Goal: Task Accomplishment & Management: Use online tool/utility

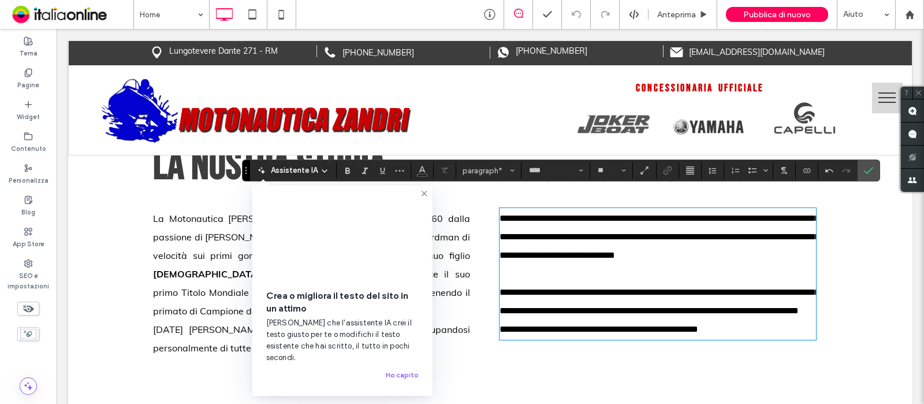
click at [739, 217] on span "**********" at bounding box center [660, 237] width 320 height 46
click at [864, 172] on icon "Conferma" at bounding box center [868, 170] width 9 height 9
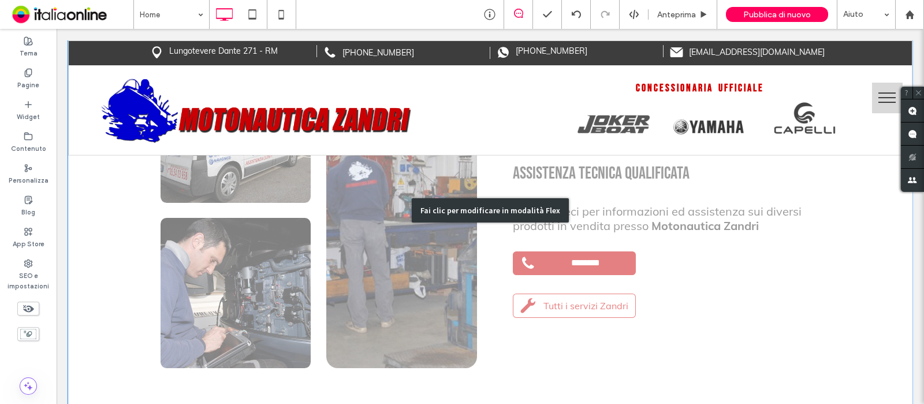
scroll to position [2265, 0]
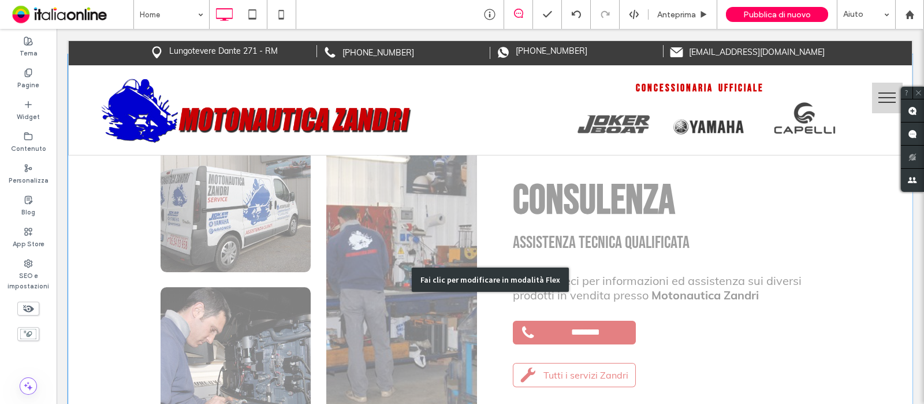
click at [582, 334] on div "Fai clic per modificare in modalità Flex" at bounding box center [490, 279] width 844 height 450
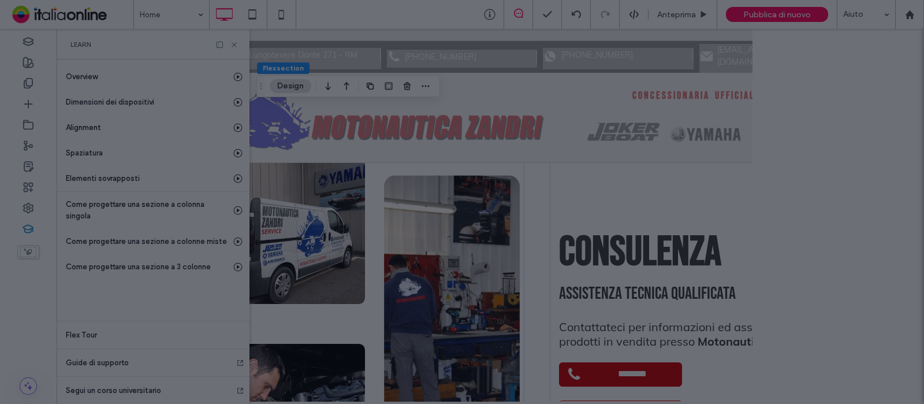
scroll to position [0, 132]
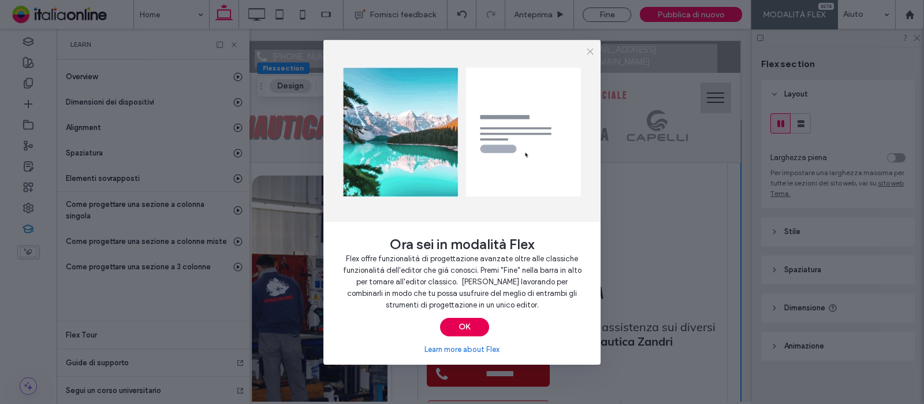
click at [475, 331] on button "OK" at bounding box center [464, 327] width 49 height 18
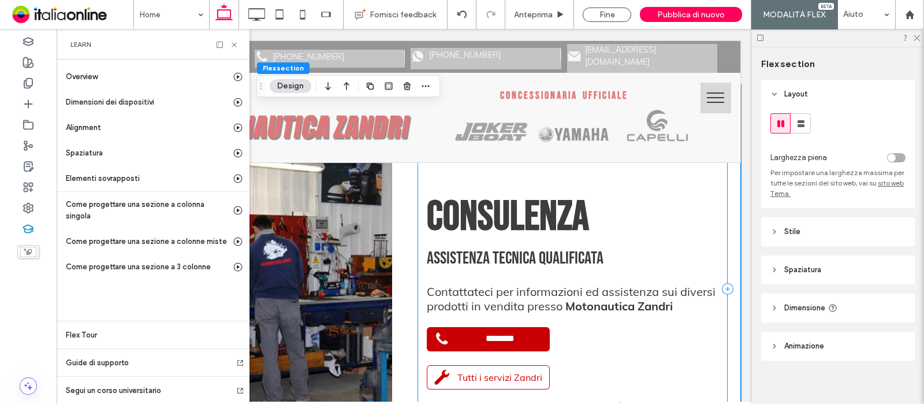
scroll to position [2410, 0]
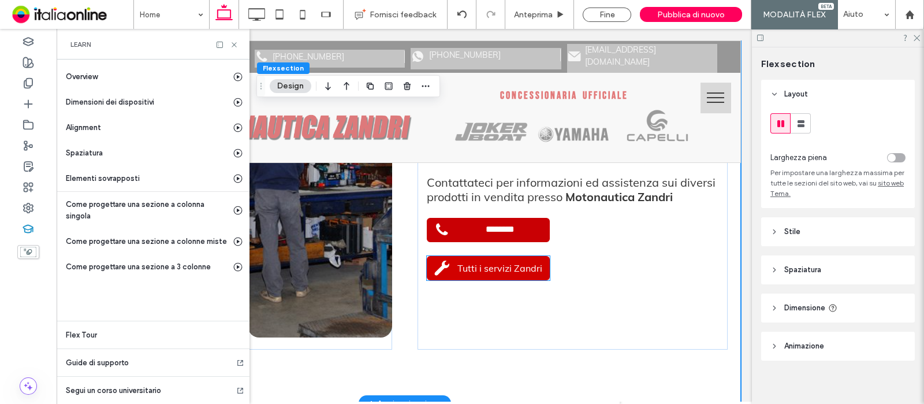
click at [490, 262] on span "Tutti i servizi Zandri" at bounding box center [499, 268] width 85 height 12
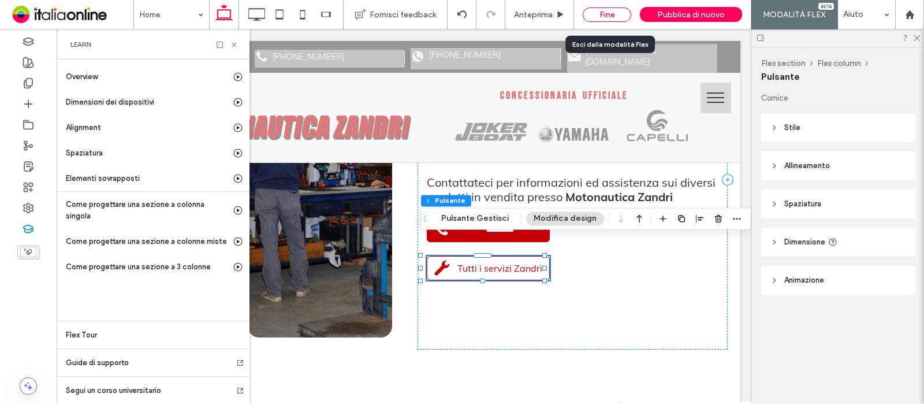
click at [602, 13] on div "Fine" at bounding box center [607, 15] width 49 height 14
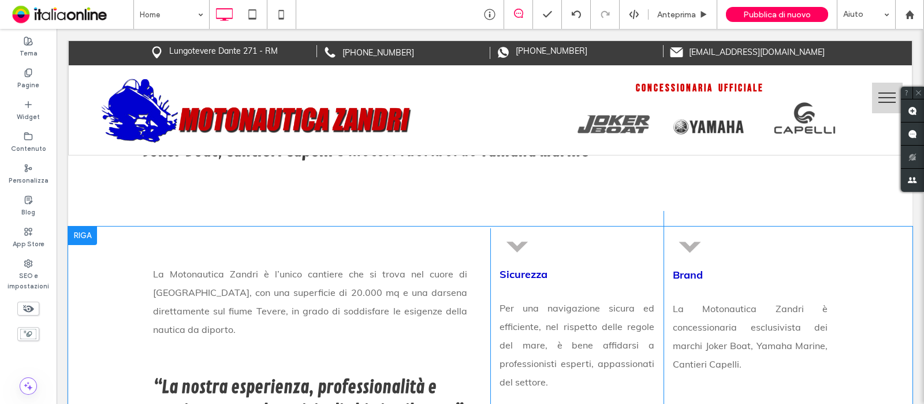
scroll to position [677, 0]
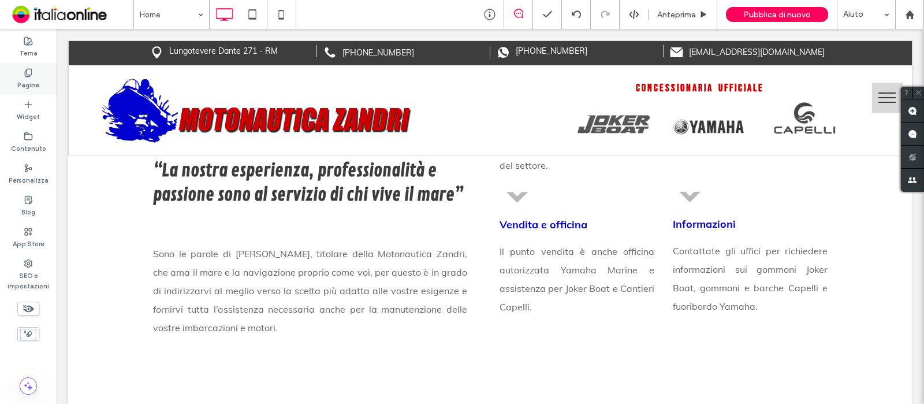
click at [36, 73] on div "Pagine" at bounding box center [28, 79] width 57 height 32
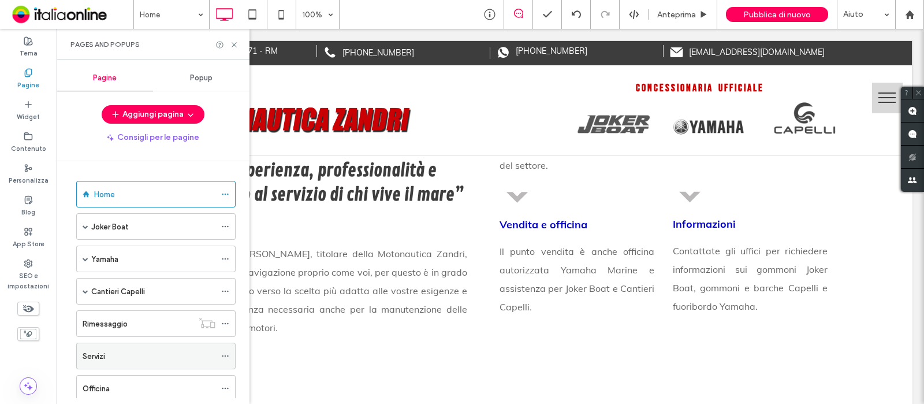
click at [122, 353] on div "Servizi" at bounding box center [149, 356] width 133 height 12
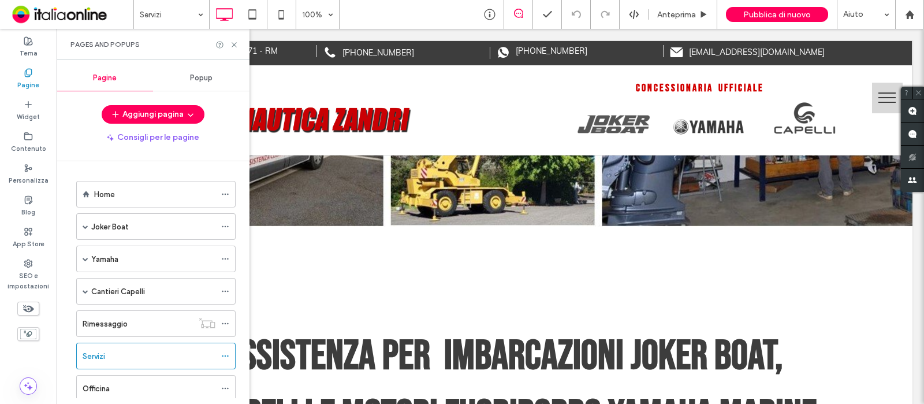
scroll to position [144, 0]
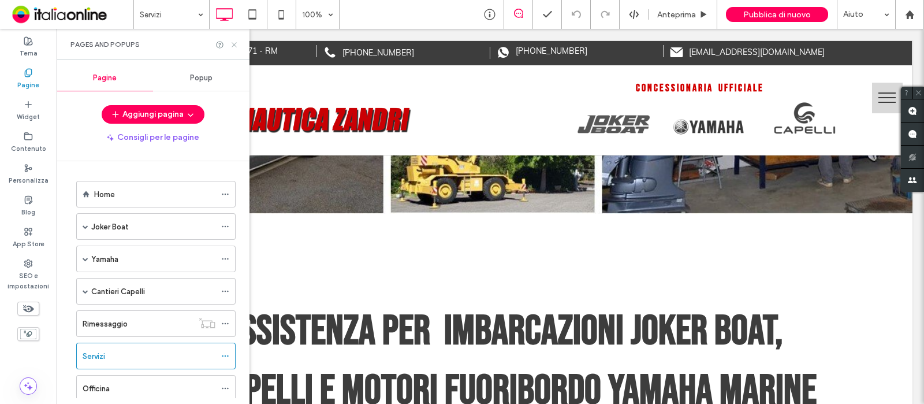
click at [232, 44] on icon at bounding box center [234, 44] width 9 height 9
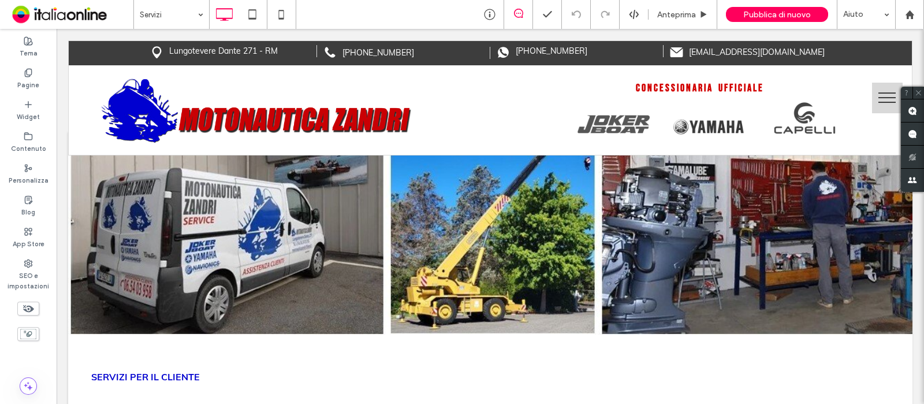
scroll to position [0, 0]
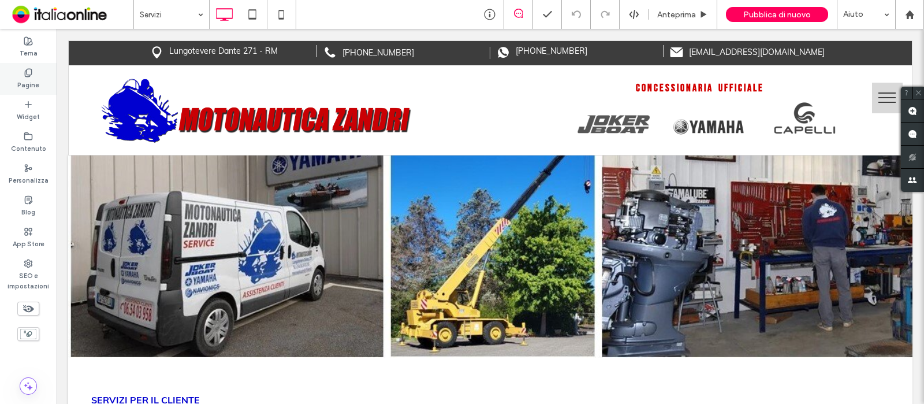
click at [13, 84] on div "Pagine" at bounding box center [28, 79] width 57 height 32
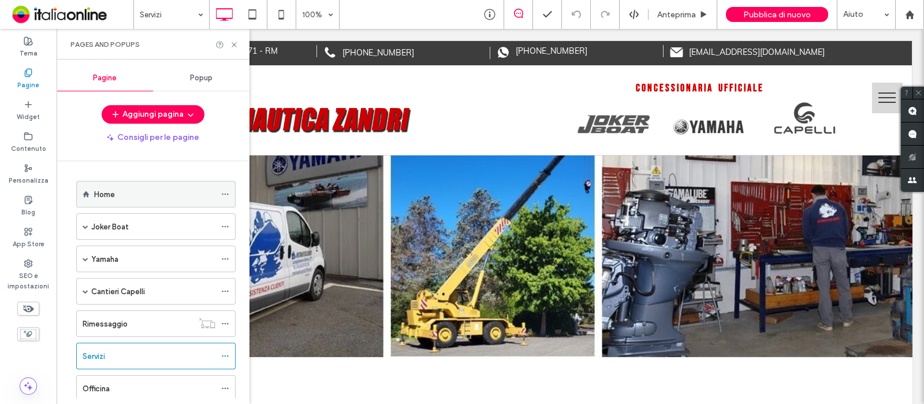
click at [110, 189] on label "Home" at bounding box center [104, 194] width 21 height 20
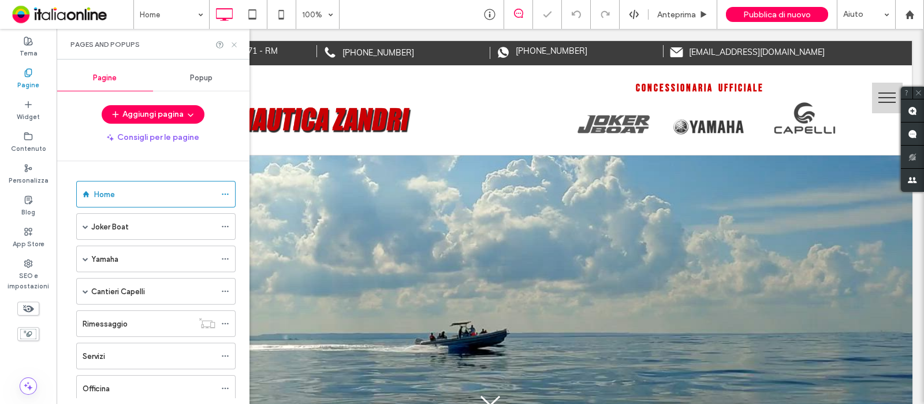
click at [232, 44] on icon at bounding box center [234, 44] width 9 height 9
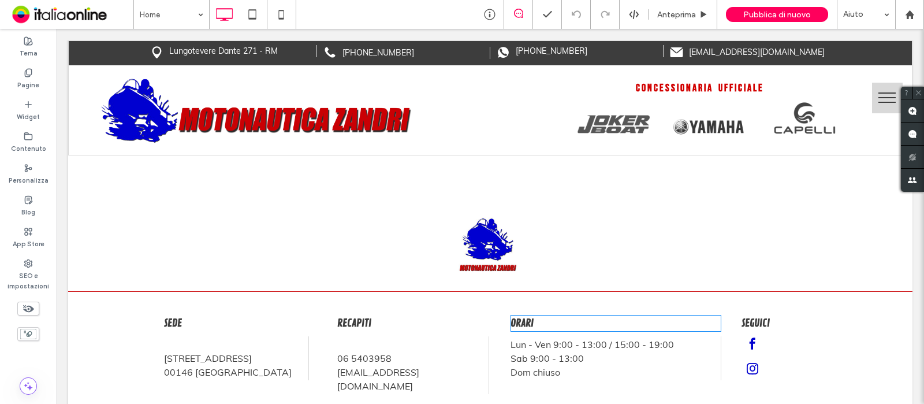
scroll to position [3276, 0]
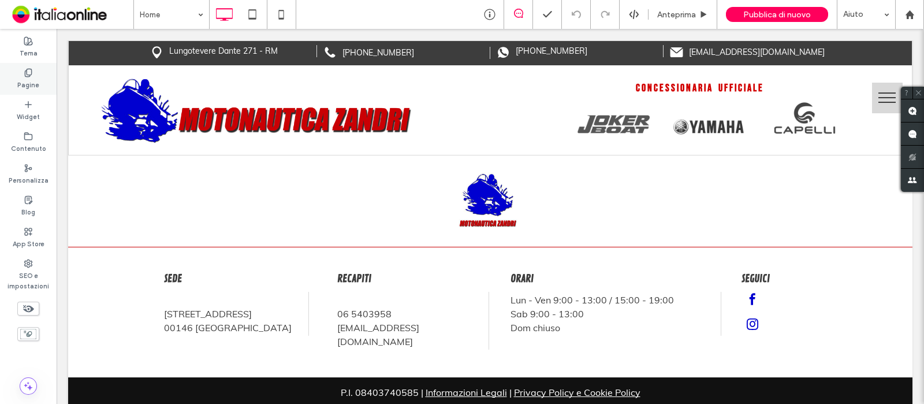
click at [30, 83] on label "Pagine" at bounding box center [28, 83] width 22 height 13
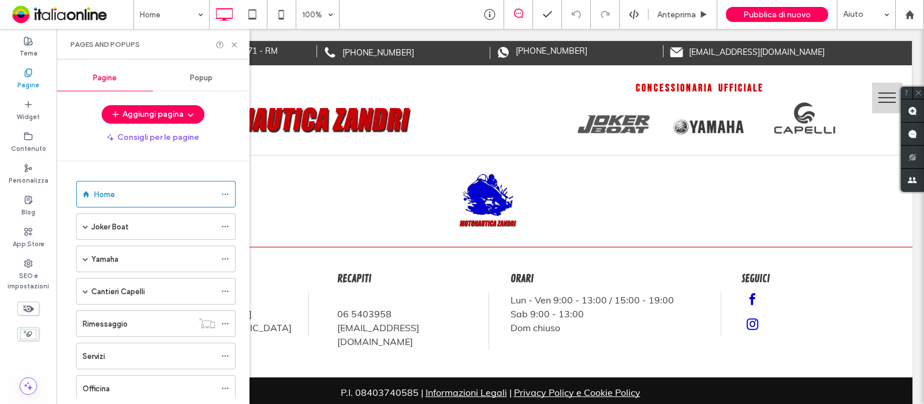
click at [75, 252] on div "Yamaha" at bounding box center [152, 258] width 165 height 27
click at [80, 255] on div "Yamaha" at bounding box center [155, 258] width 159 height 27
click at [86, 258] on span at bounding box center [86, 259] width 6 height 6
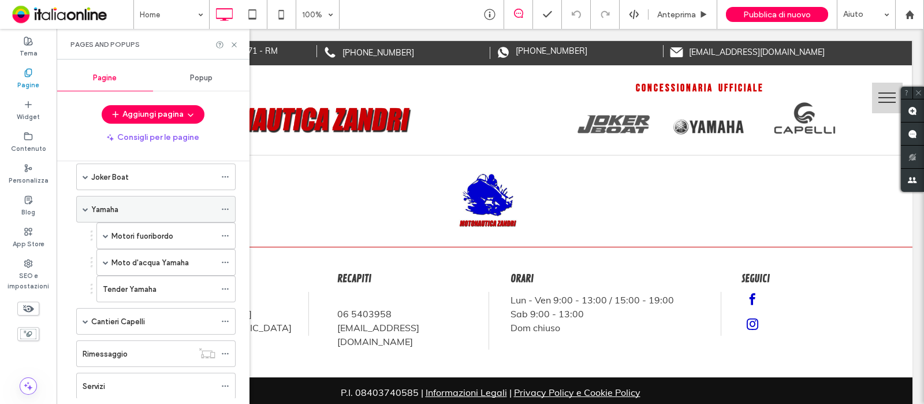
scroll to position [72, 0]
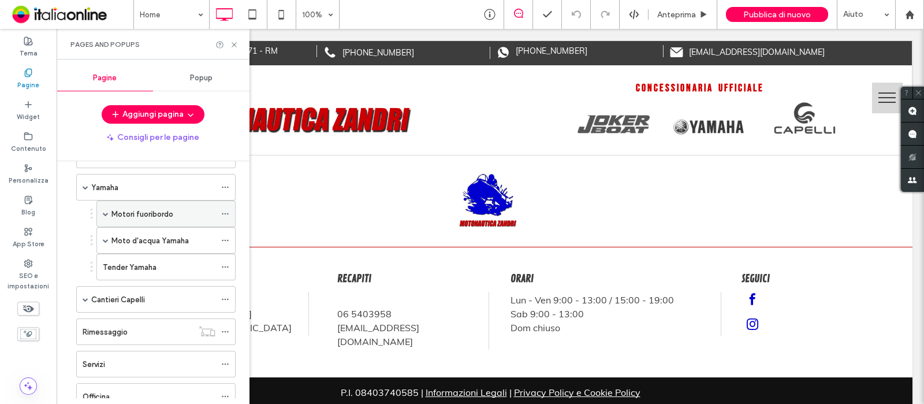
click at [106, 211] on span at bounding box center [106, 214] width 6 height 6
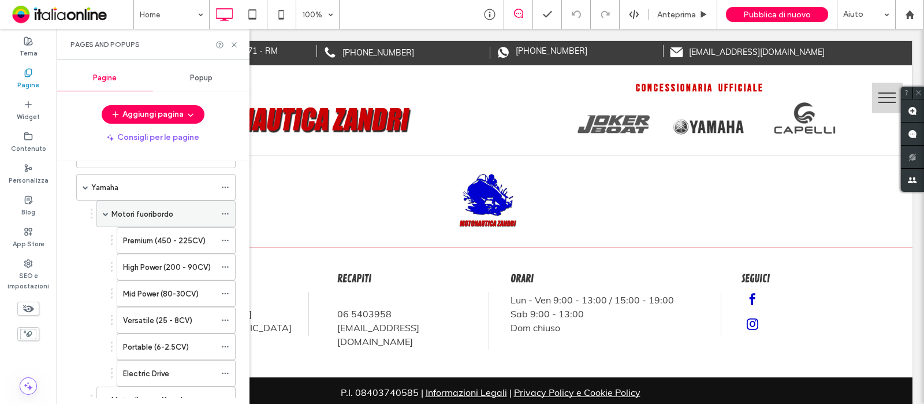
click at [106, 211] on span at bounding box center [106, 214] width 6 height 6
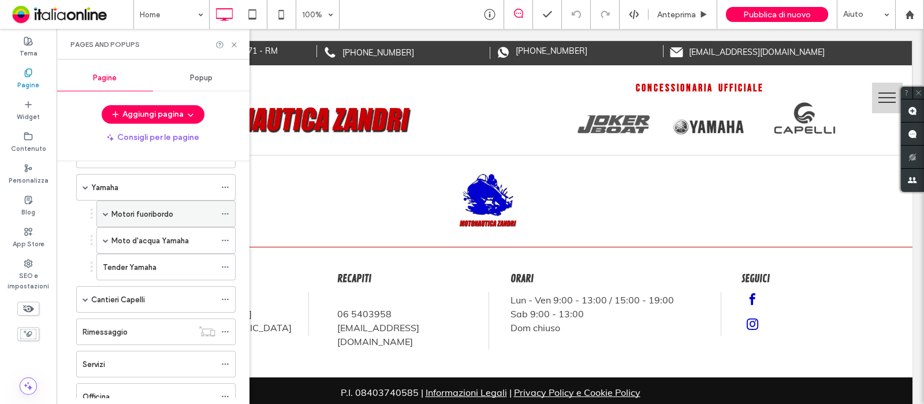
click at [172, 215] on label "Motori fuoribordo" at bounding box center [142, 214] width 62 height 20
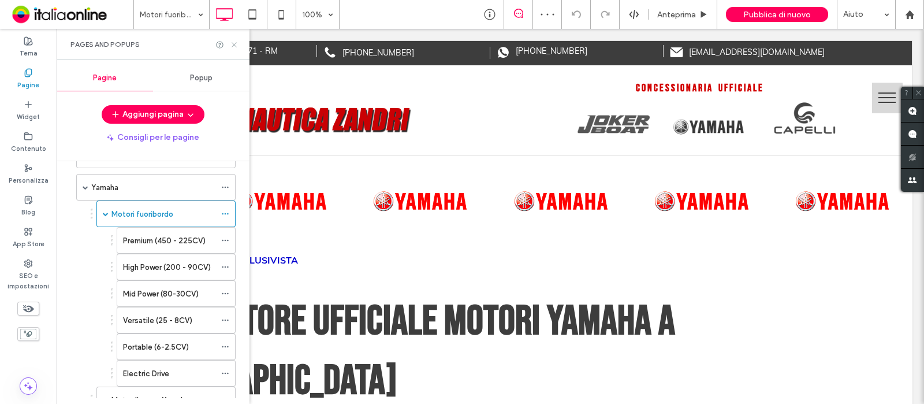
click at [236, 46] on icon at bounding box center [234, 44] width 9 height 9
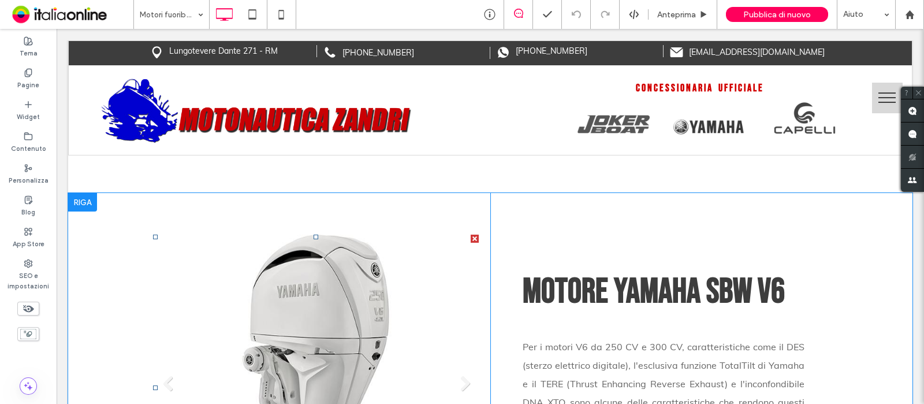
scroll to position [1876, 0]
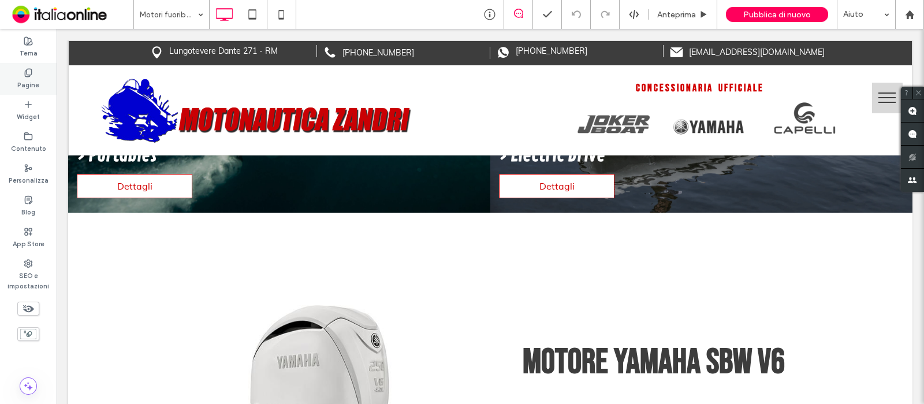
click at [16, 82] on div "Pagine" at bounding box center [28, 79] width 57 height 32
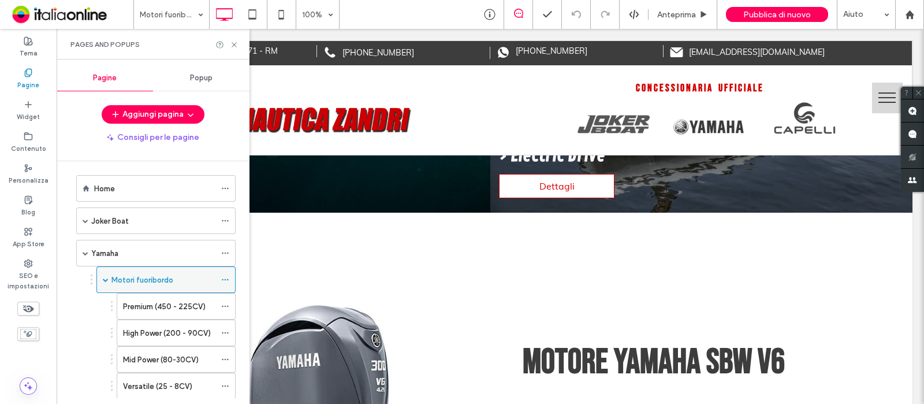
scroll to position [0, 0]
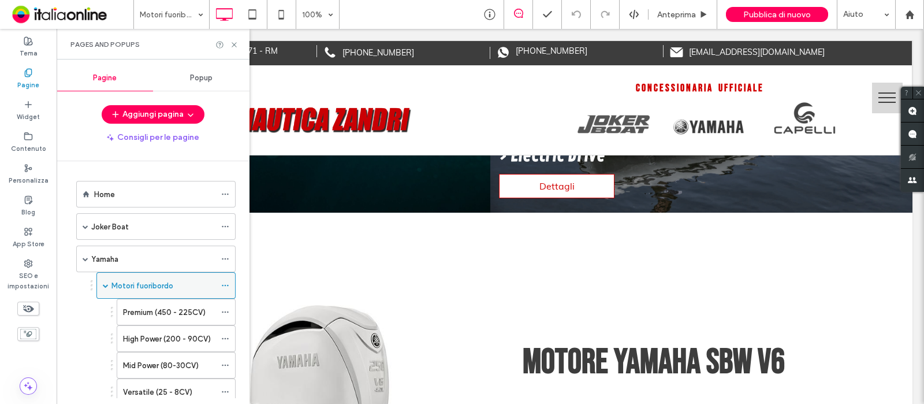
click at [104, 282] on span at bounding box center [106, 285] width 6 height 6
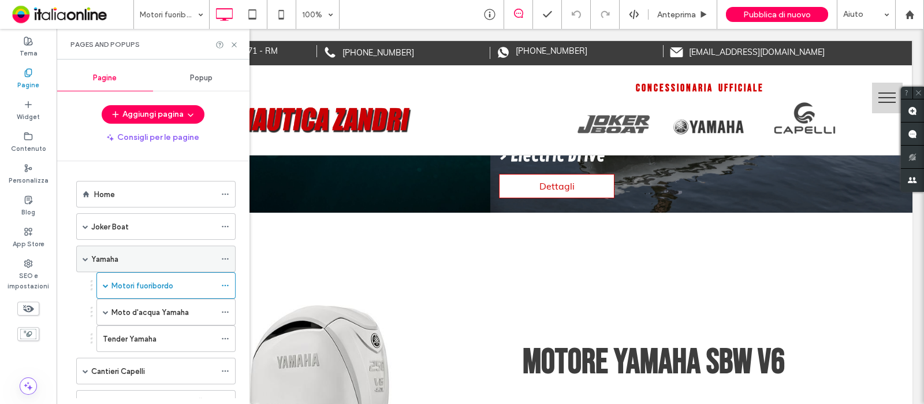
click at [87, 259] on span at bounding box center [86, 259] width 6 height 6
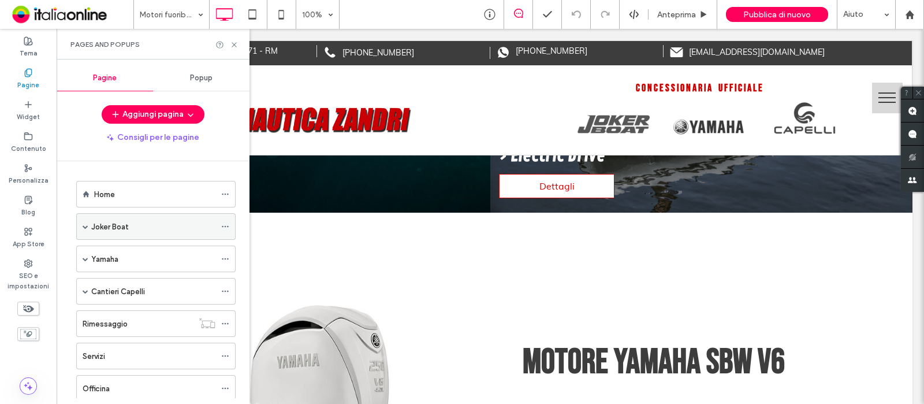
click at [85, 224] on span at bounding box center [86, 227] width 6 height 6
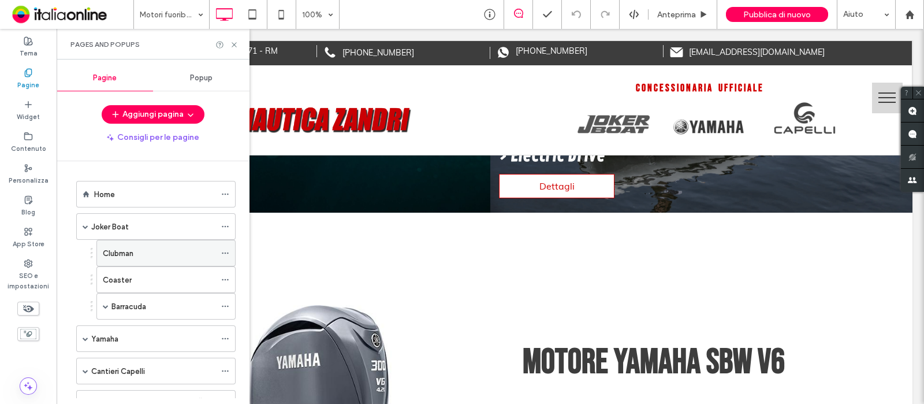
click at [133, 255] on label "Clubman" at bounding box center [118, 253] width 31 height 20
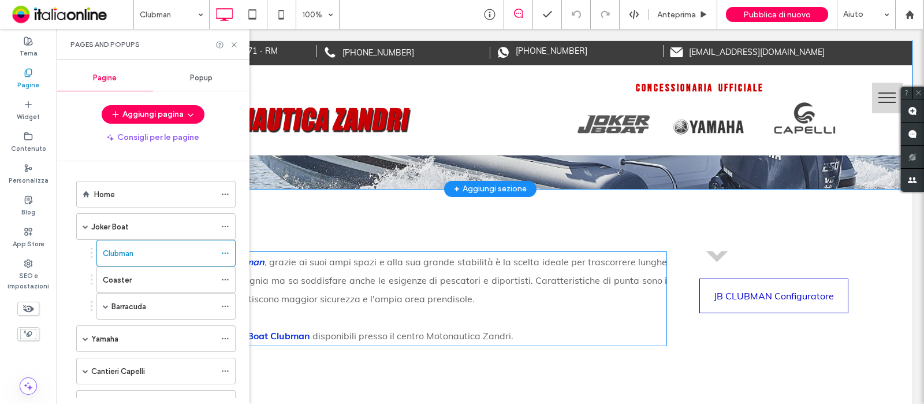
scroll to position [722, 0]
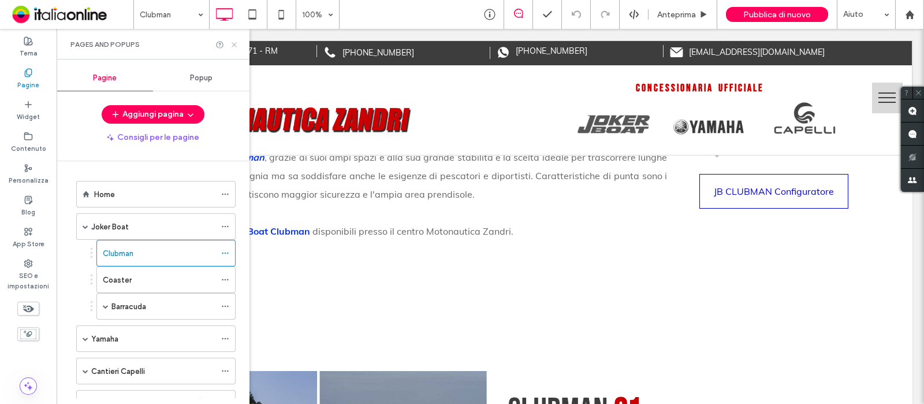
click at [232, 42] on use at bounding box center [234, 44] width 5 height 5
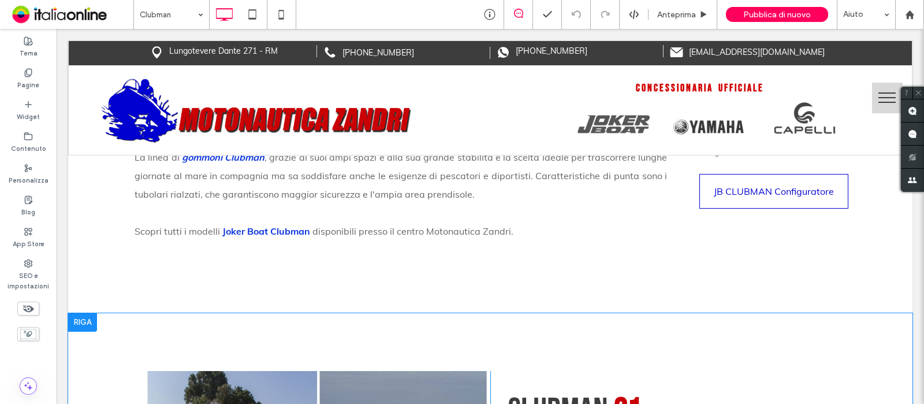
scroll to position [650, 0]
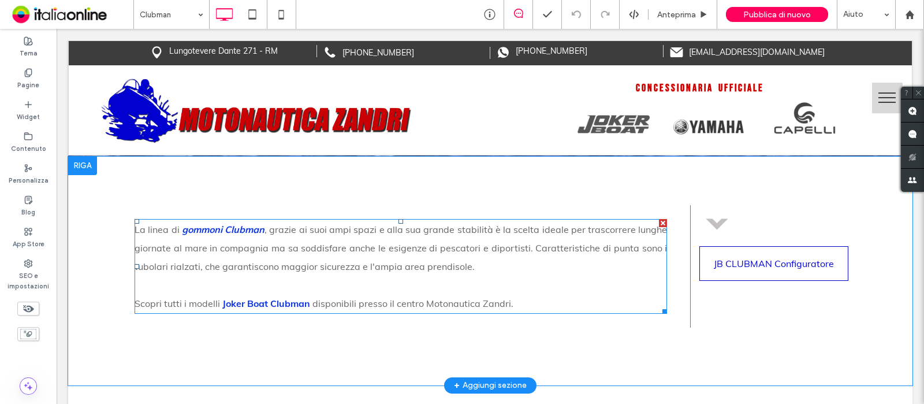
click at [198, 265] on span ", grazie ai suoi ampi spazi e alla sua grande stabilità è la scelta ideale per …" at bounding box center [401, 248] width 533 height 49
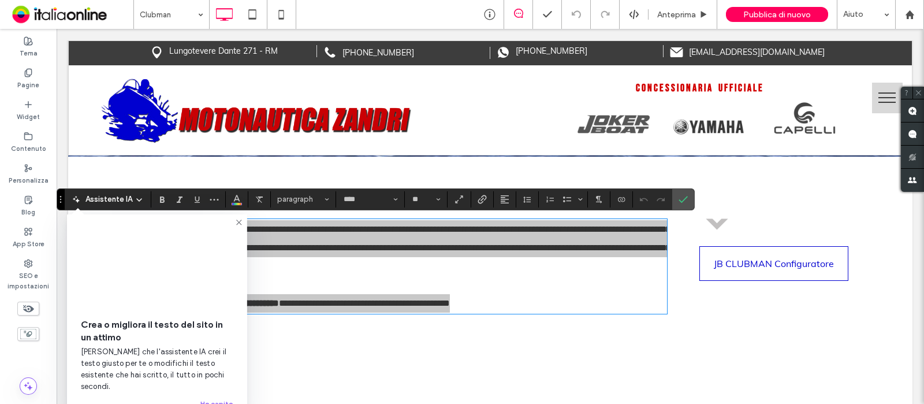
click at [199, 267] on video at bounding box center [157, 266] width 152 height 76
click at [240, 221] on icon at bounding box center [238, 222] width 9 height 9
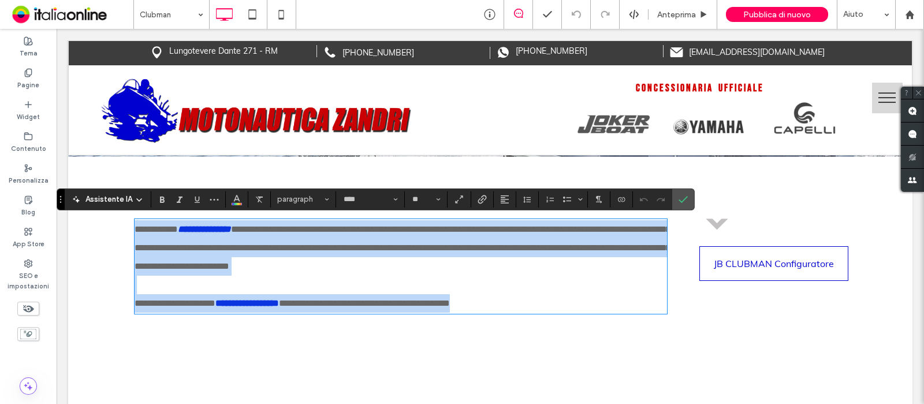
click at [199, 265] on span "**********" at bounding box center [403, 248] width 537 height 46
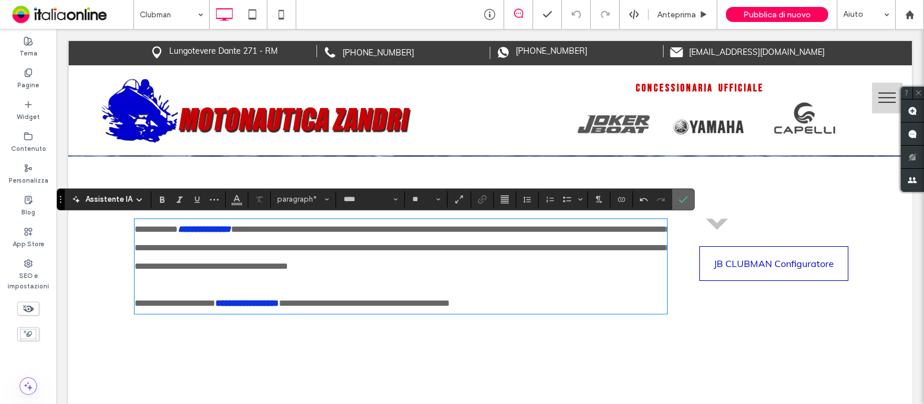
click at [679, 205] on span "Conferma" at bounding box center [681, 199] width 5 height 21
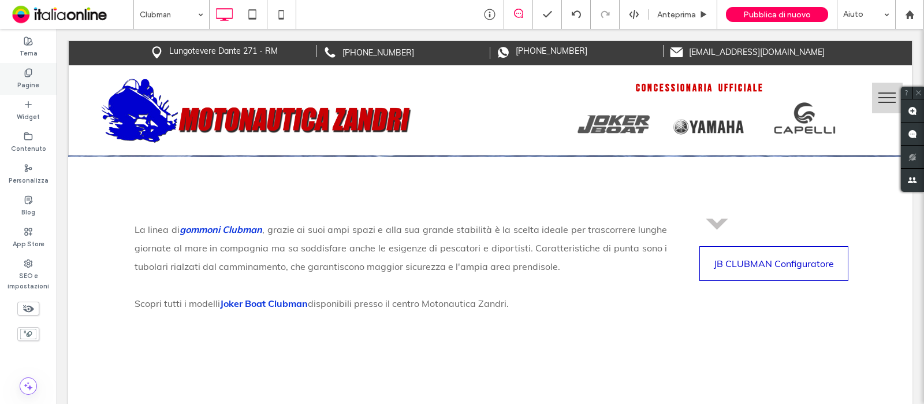
click at [25, 81] on label "Pagine" at bounding box center [28, 83] width 22 height 13
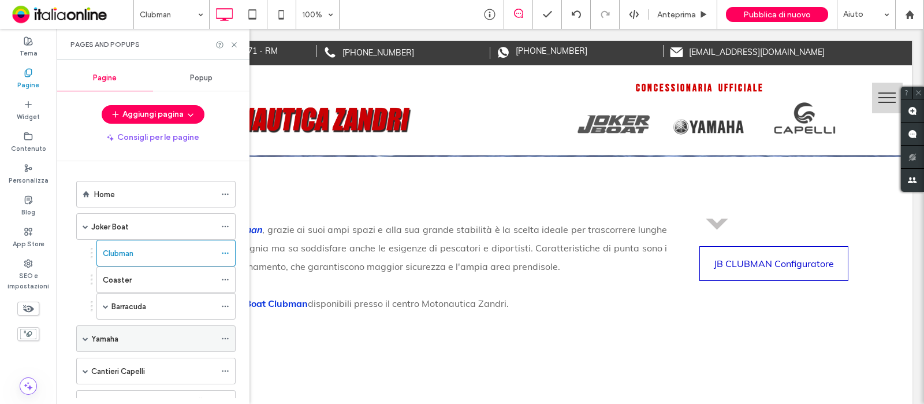
scroll to position [217, 0]
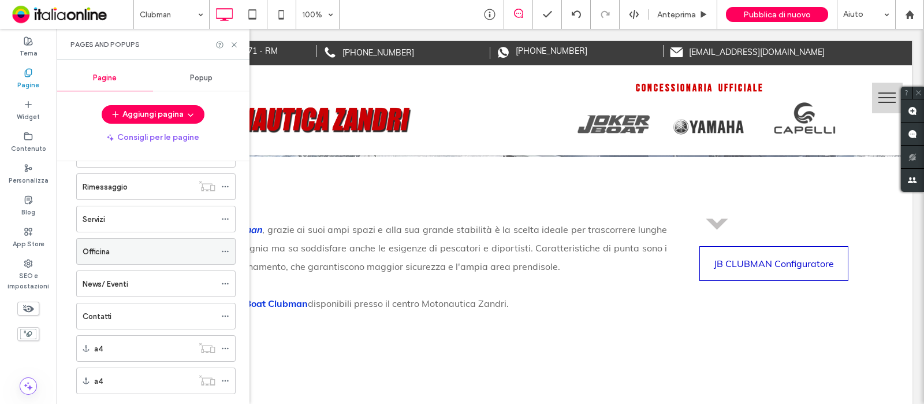
click at [117, 255] on div "Officina" at bounding box center [149, 251] width 133 height 12
click at [103, 247] on div at bounding box center [462, 202] width 924 height 404
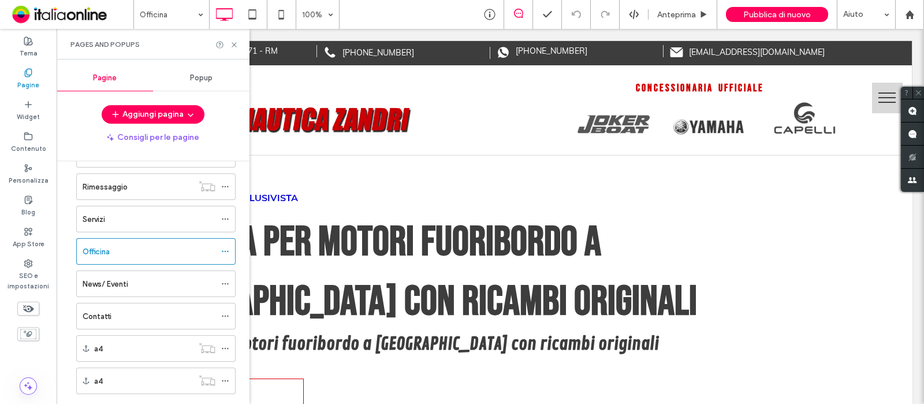
click at [103, 247] on label "Officina" at bounding box center [96, 251] width 27 height 20
drag, startPoint x: 234, startPoint y: 42, endPoint x: 176, endPoint y: 13, distance: 65.1
click at [234, 42] on icon at bounding box center [234, 44] width 9 height 9
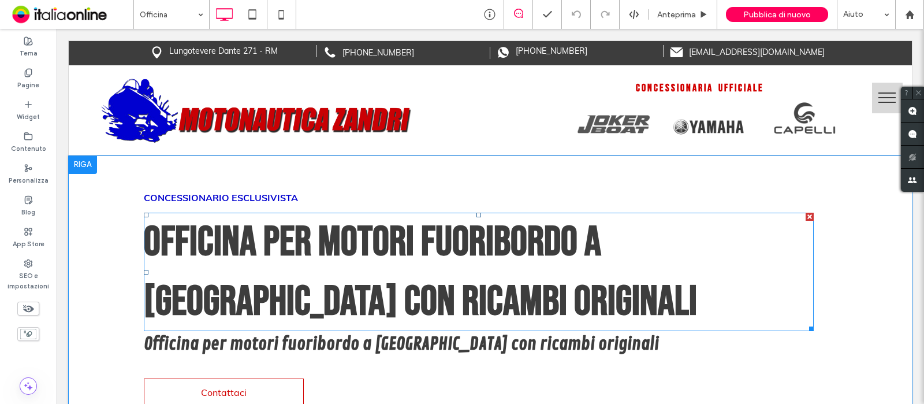
click at [585, 241] on span "Officina per motori fuoribordo a [GEOGRAPHIC_DATA] con ricambi originali" at bounding box center [420, 272] width 553 height 110
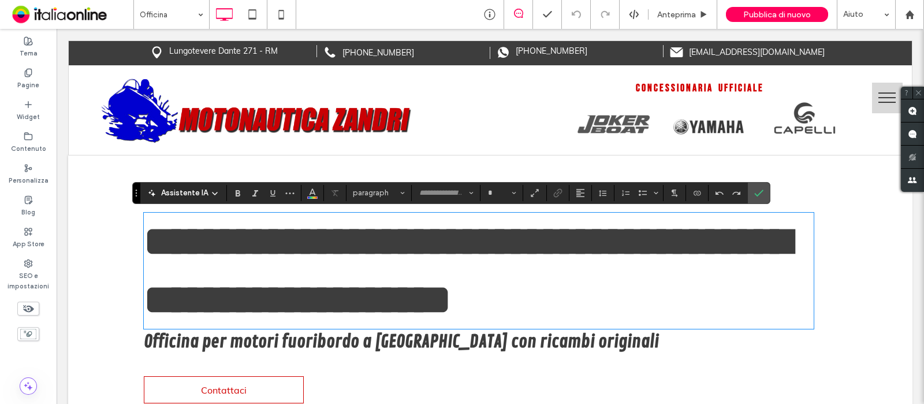
type input "**********"
type input "**"
click at [671, 242] on strong "**********" at bounding box center [467, 270] width 647 height 99
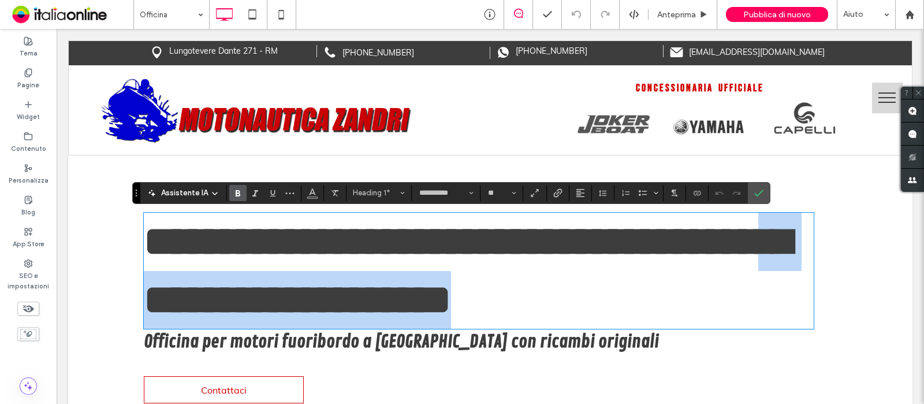
drag, startPoint x: 676, startPoint y: 245, endPoint x: 686, endPoint y: 275, distance: 31.6
click at [686, 275] on h1 "**********" at bounding box center [479, 271] width 670 height 117
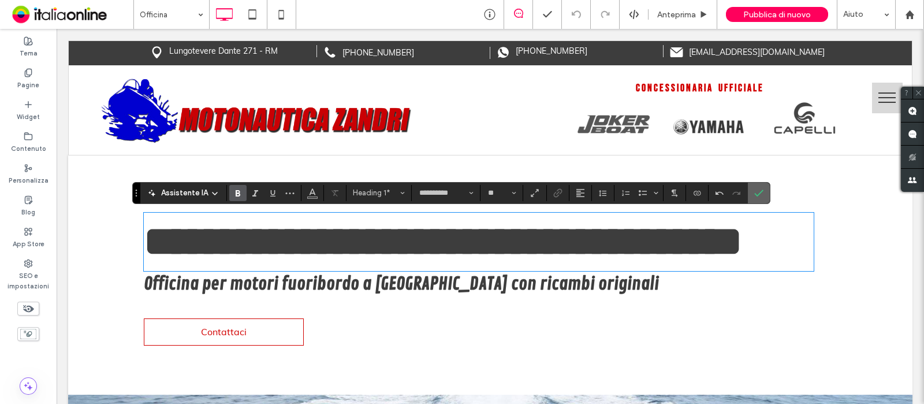
click at [756, 193] on icon "Conferma" at bounding box center [758, 192] width 9 height 9
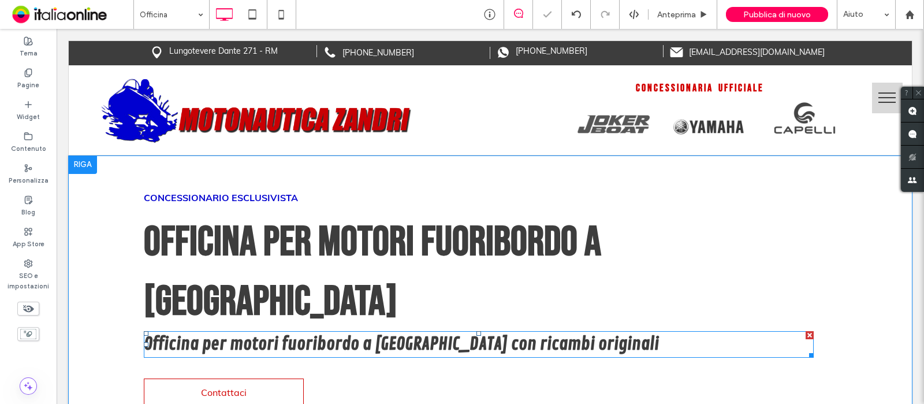
click at [407, 333] on span "Officina per motori fuoribordo a [GEOGRAPHIC_DATA] con ricambi originali" at bounding box center [401, 343] width 515 height 21
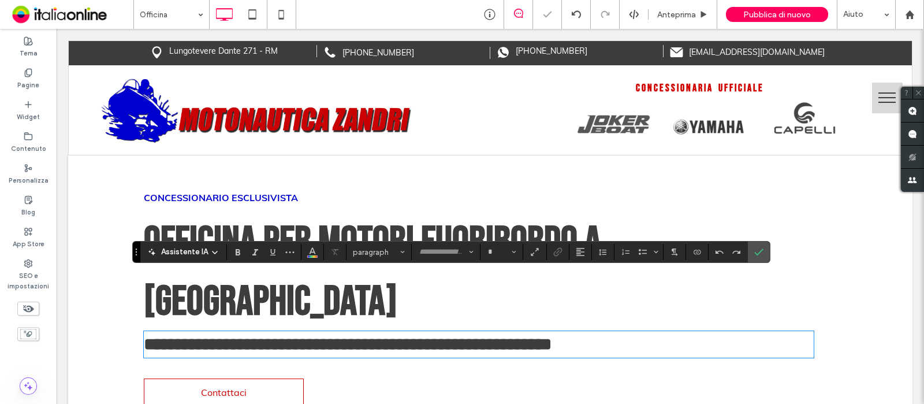
type input "**********"
type input "**"
click at [371, 336] on strong "**********" at bounding box center [348, 344] width 408 height 17
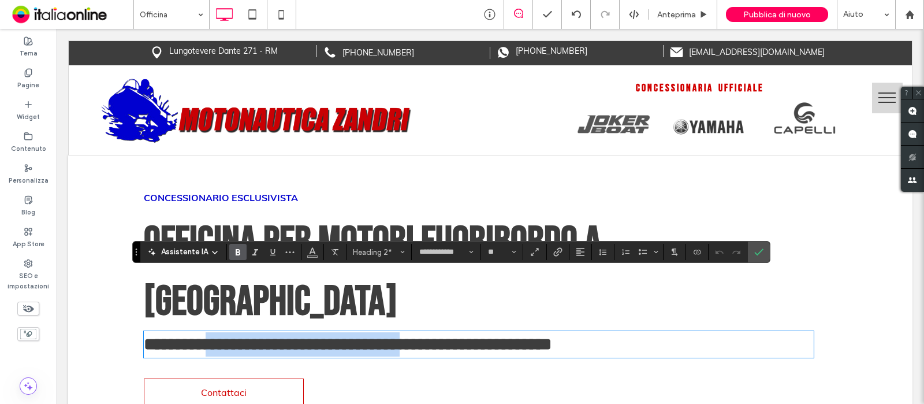
drag, startPoint x: 409, startPoint y: 284, endPoint x: 194, endPoint y: 286, distance: 214.9
click at [199, 336] on strong "**********" at bounding box center [348, 344] width 408 height 17
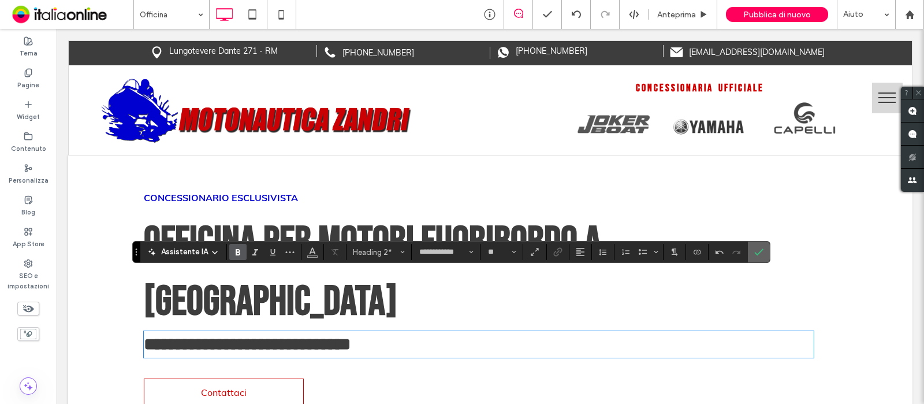
click at [759, 252] on icon "Conferma" at bounding box center [758, 251] width 9 height 9
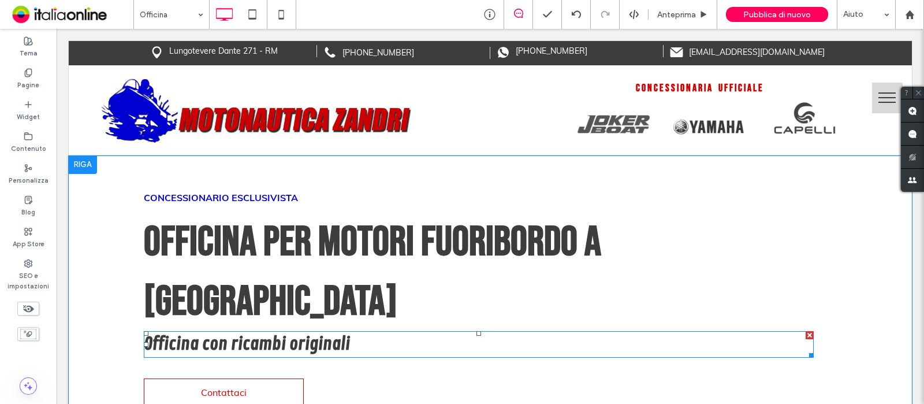
click at [217, 333] on strong "Officina con ricambi originali" at bounding box center [247, 343] width 206 height 21
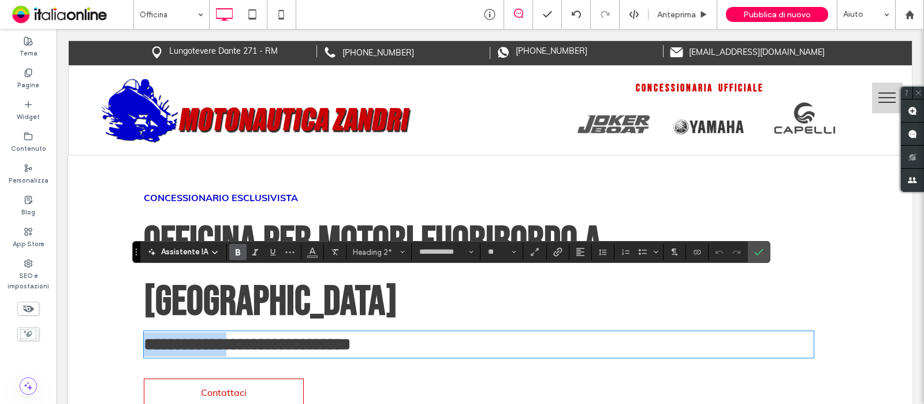
drag, startPoint x: 222, startPoint y: 285, endPoint x: 139, endPoint y: 281, distance: 83.9
click at [144, 336] on strong "**********" at bounding box center [247, 344] width 207 height 17
click at [759, 255] on icon "Conferma" at bounding box center [758, 251] width 9 height 9
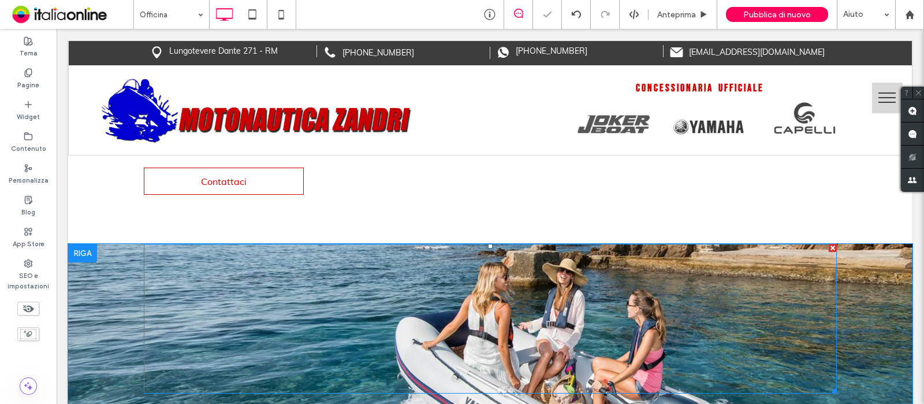
scroll to position [217, 0]
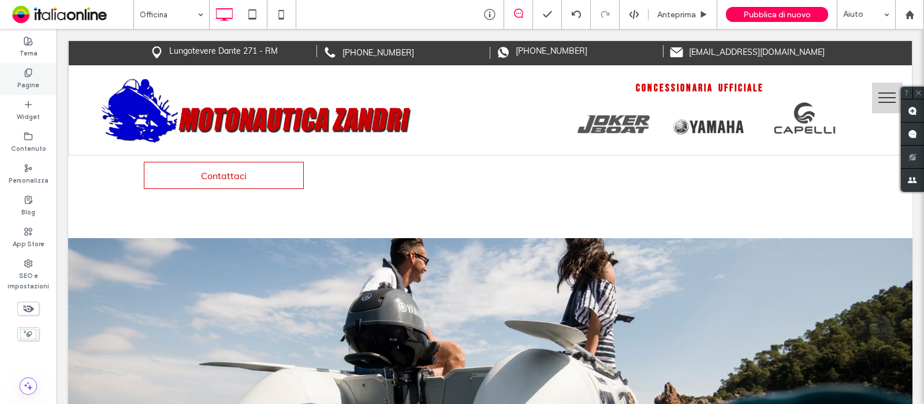
click at [19, 73] on div "Pagine" at bounding box center [28, 79] width 57 height 32
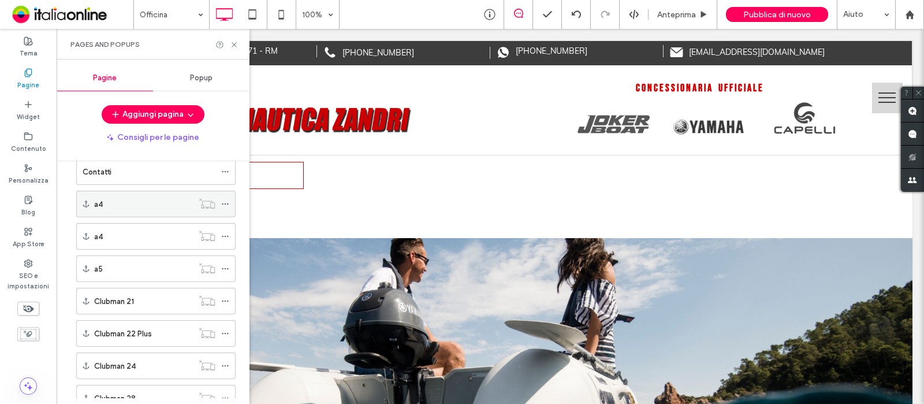
scroll to position [288, 0]
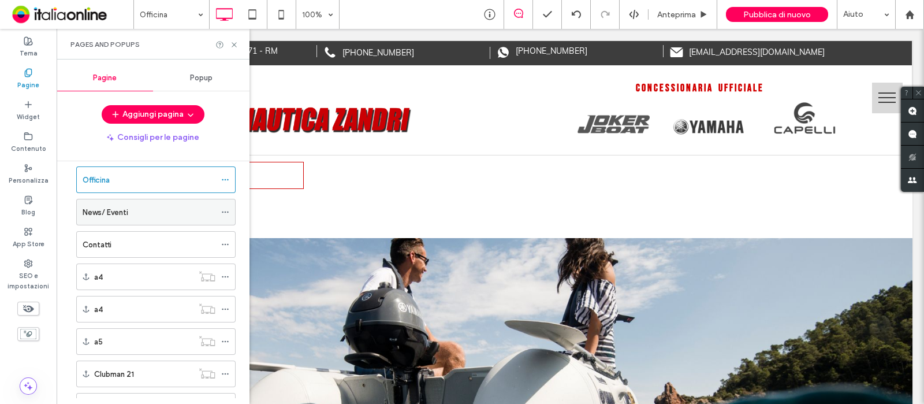
click at [113, 205] on label "News/ Eventi" at bounding box center [106, 212] width 46 height 20
click at [232, 44] on icon at bounding box center [234, 44] width 9 height 9
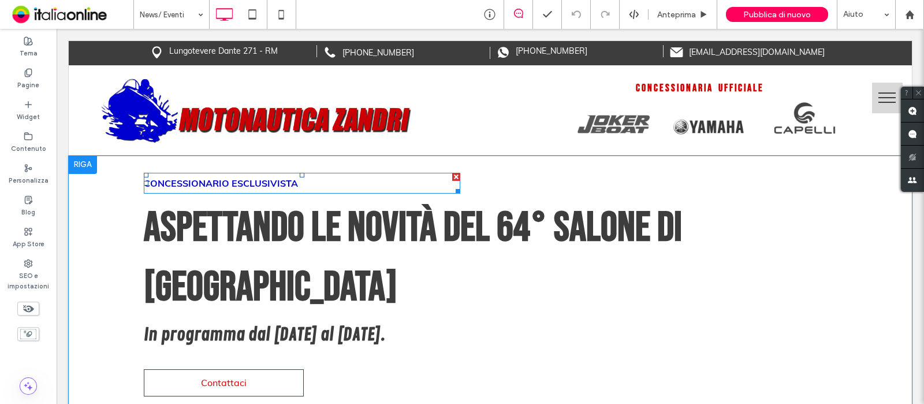
click at [452, 177] on div at bounding box center [456, 177] width 8 height 8
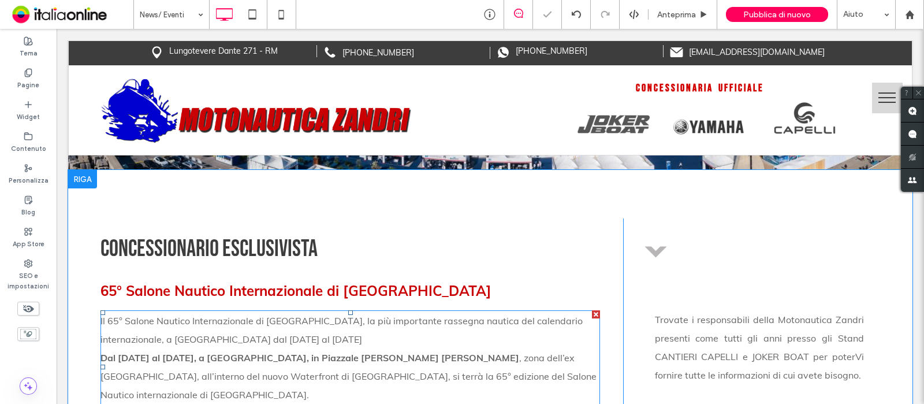
scroll to position [433, 0]
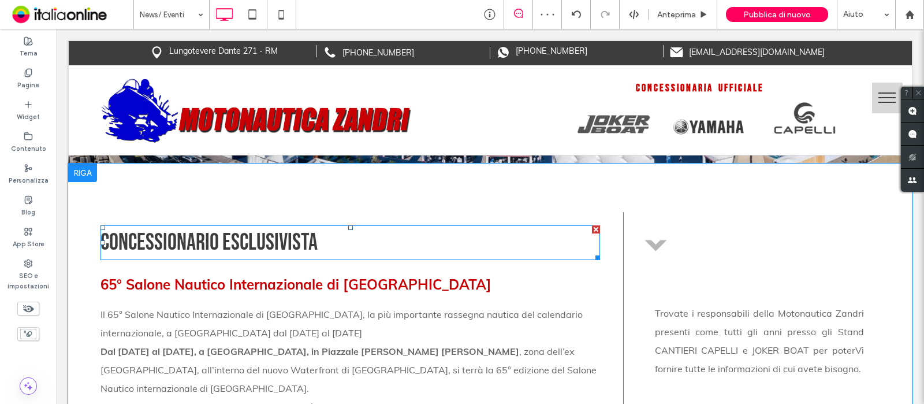
click at [592, 225] on div at bounding box center [596, 229] width 8 height 8
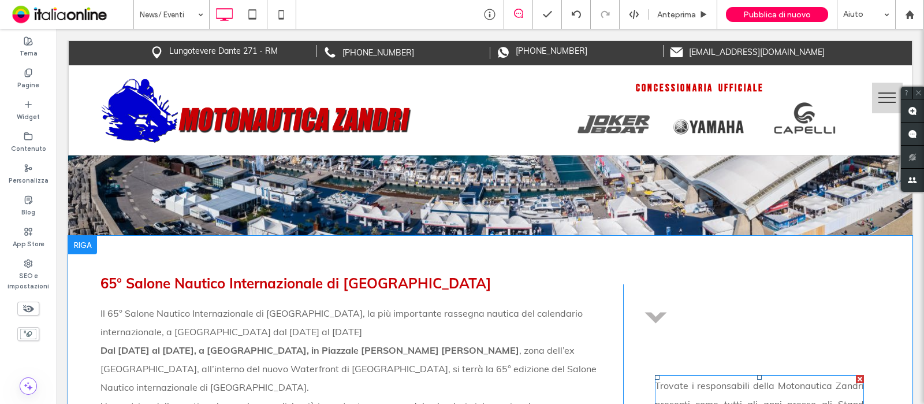
scroll to position [361, 0]
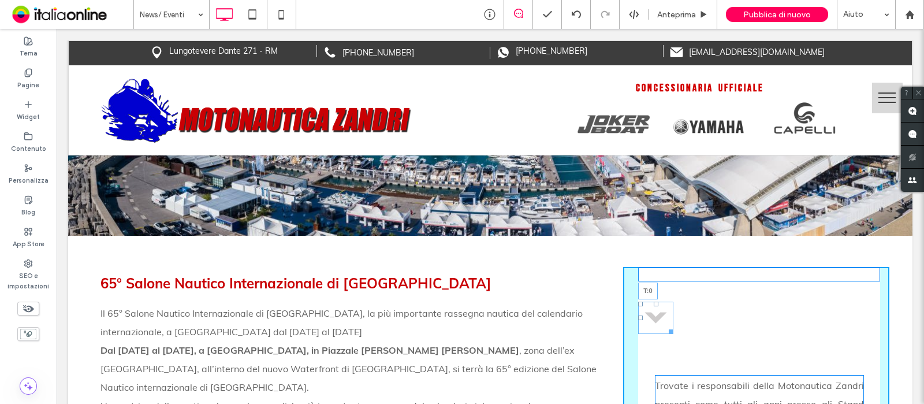
drag, startPoint x: 649, startPoint y: 245, endPoint x: 651, endPoint y: 202, distance: 42.8
click at [651, 236] on div "65° Salone Nautico Internazionale di Genova Il 65° Salone Nautico Internazional…" at bounding box center [490, 369] width 844 height 267
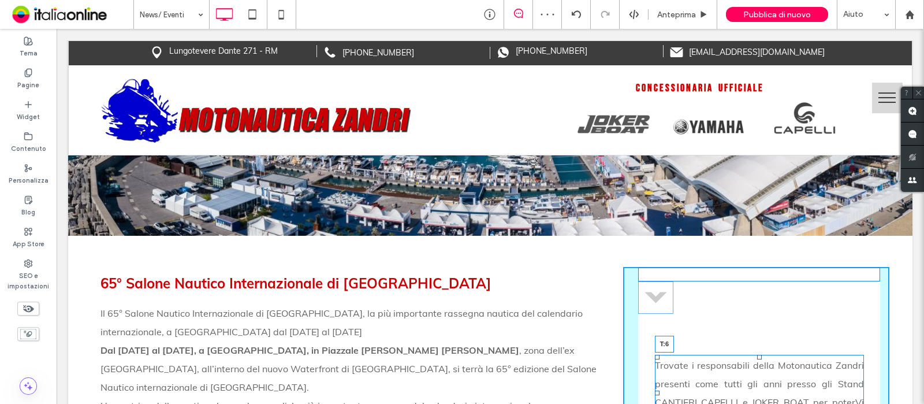
drag, startPoint x: 750, startPoint y: 299, endPoint x: 748, endPoint y: 261, distance: 37.6
click at [757, 355] on div at bounding box center [759, 357] width 5 height 5
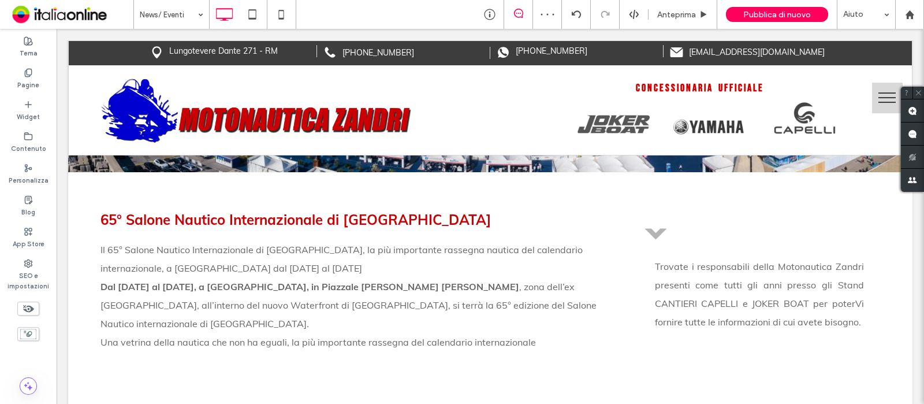
scroll to position [505, 0]
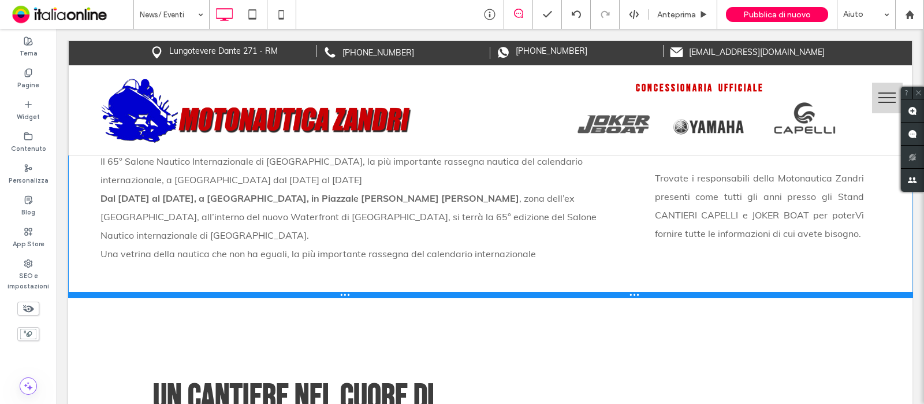
drag, startPoint x: 397, startPoint y: 241, endPoint x: 471, endPoint y: 278, distance: 82.9
click at [405, 292] on div at bounding box center [490, 295] width 844 height 6
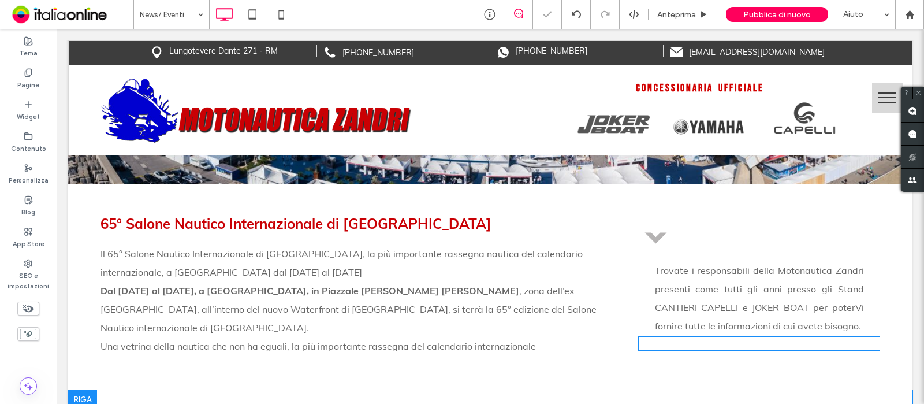
scroll to position [361, 0]
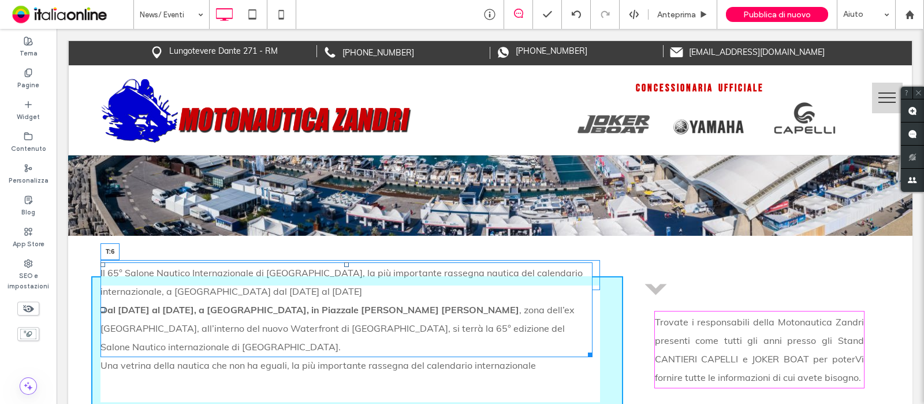
drag, startPoint x: 348, startPoint y: 238, endPoint x: 404, endPoint y: 270, distance: 65.2
click at [348, 262] on div "Il 65° Salone Nautico Internazionale di [GEOGRAPHIC_DATA], la più importante ra…" at bounding box center [346, 309] width 492 height 95
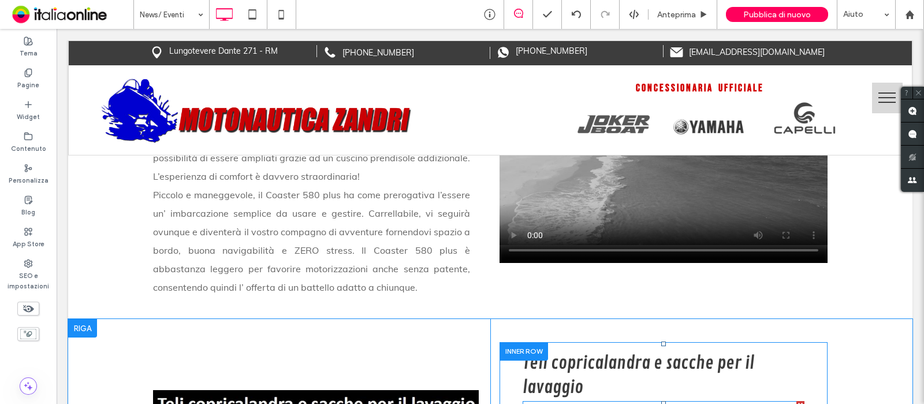
scroll to position [1557, 0]
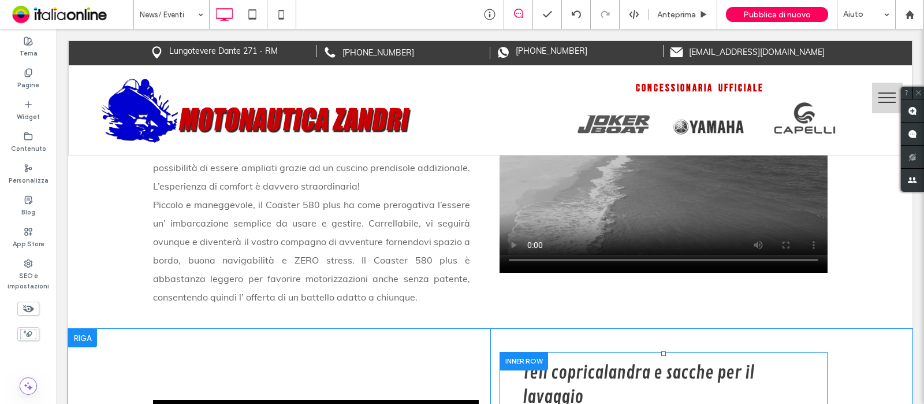
click at [516, 352] on div at bounding box center [524, 361] width 49 height 18
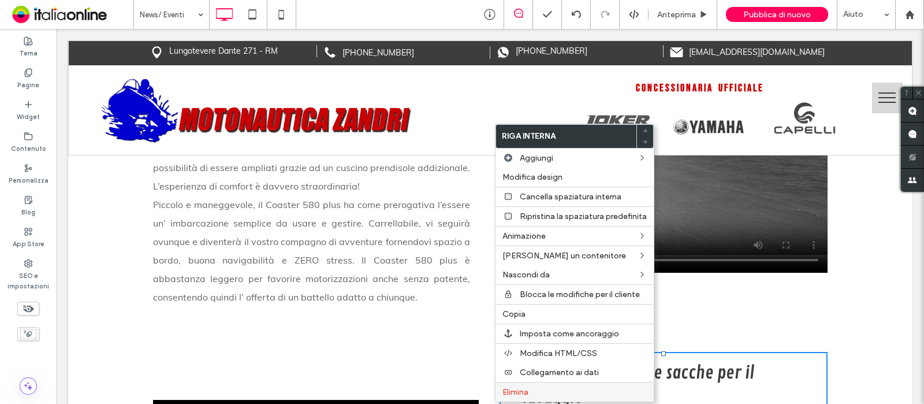
click at [510, 387] on span "Elimina" at bounding box center [515, 392] width 26 height 10
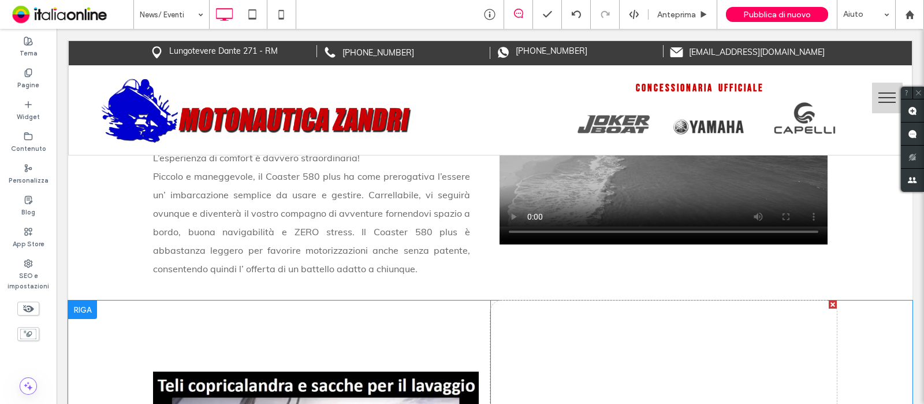
scroll to position [1485, 0]
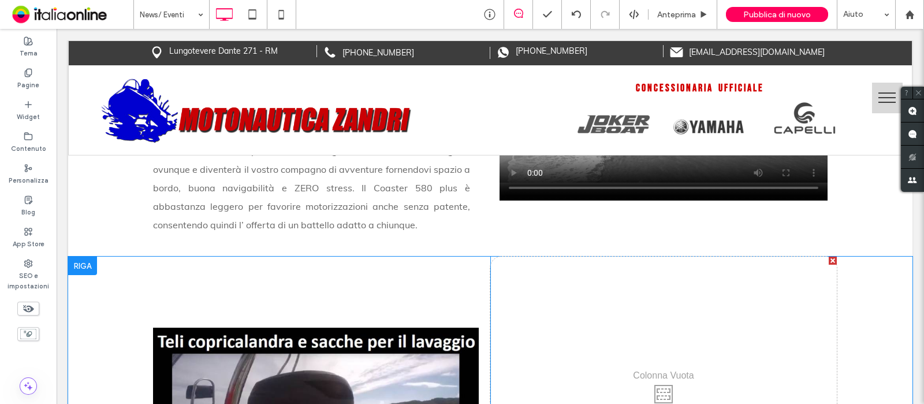
scroll to position [1557, 0]
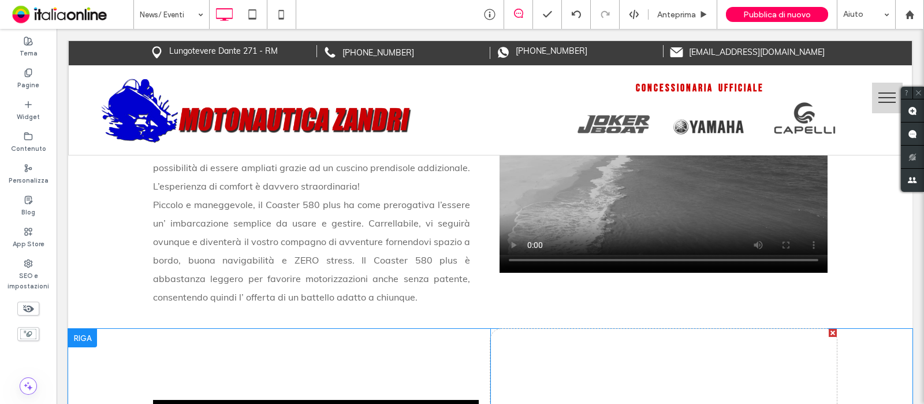
click at [90, 329] on div at bounding box center [82, 338] width 29 height 18
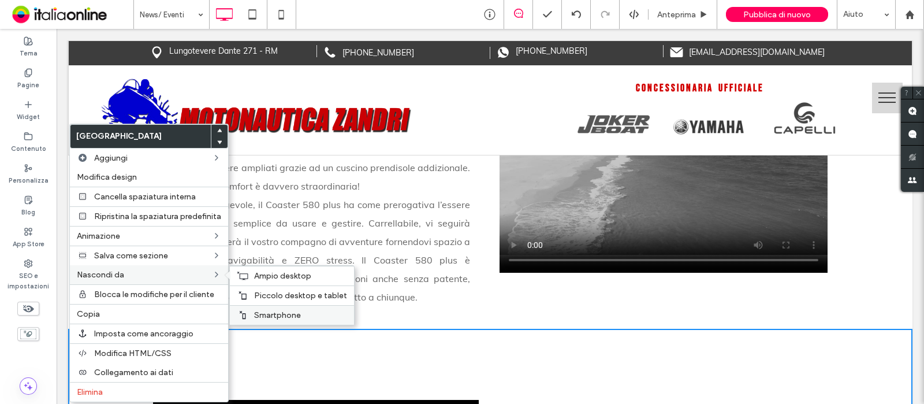
click at [291, 313] on span "Smartphone" at bounding box center [277, 315] width 47 height 10
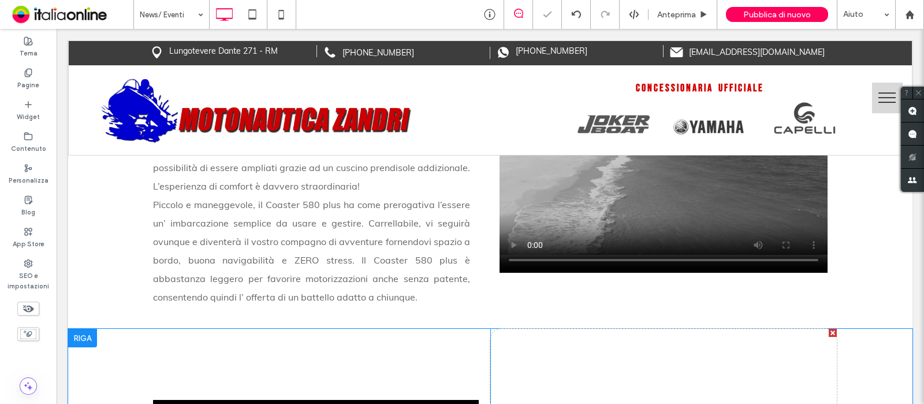
click at [81, 329] on div at bounding box center [82, 338] width 29 height 18
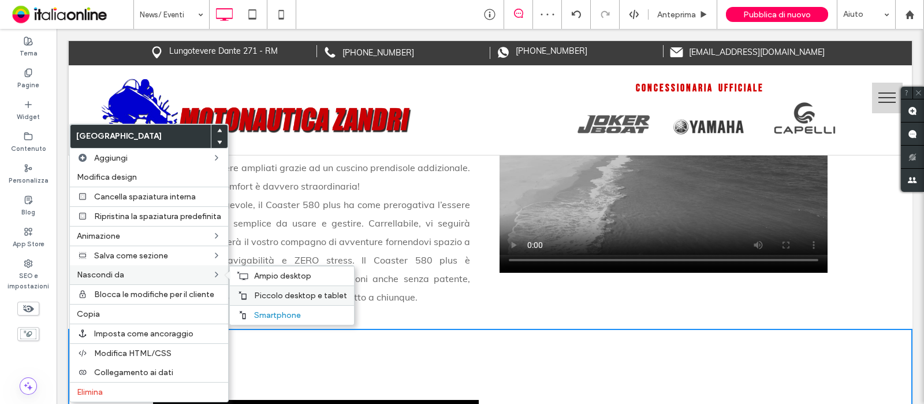
click at [266, 291] on span "Piccolo desktop e tablet" at bounding box center [300, 296] width 93 height 10
click at [281, 273] on span "Ampio desktop" at bounding box center [282, 276] width 57 height 10
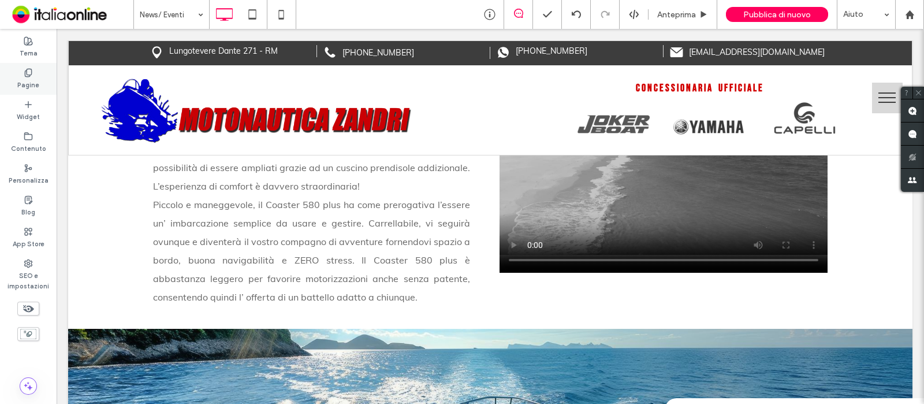
click at [23, 84] on label "Pagine" at bounding box center [28, 83] width 22 height 13
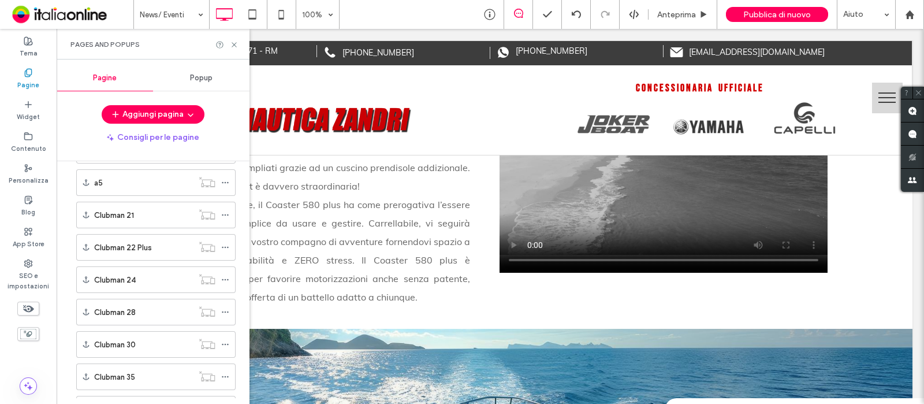
scroll to position [303, 0]
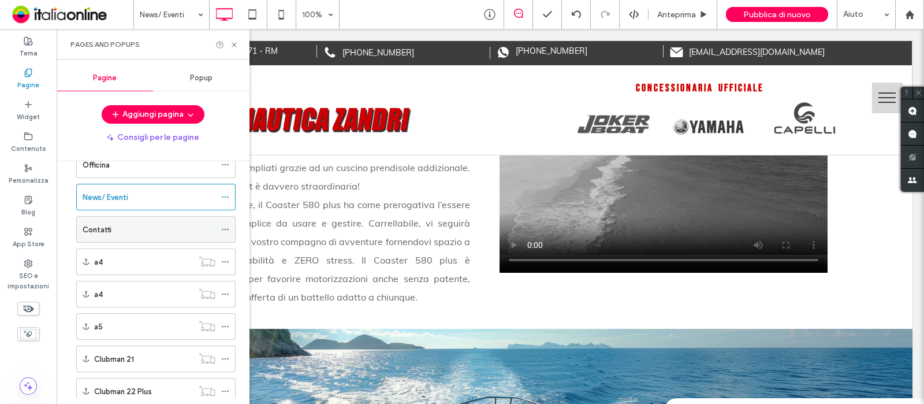
click at [121, 227] on div "Contatti" at bounding box center [149, 230] width 133 height 12
click at [236, 44] on icon at bounding box center [234, 44] width 9 height 9
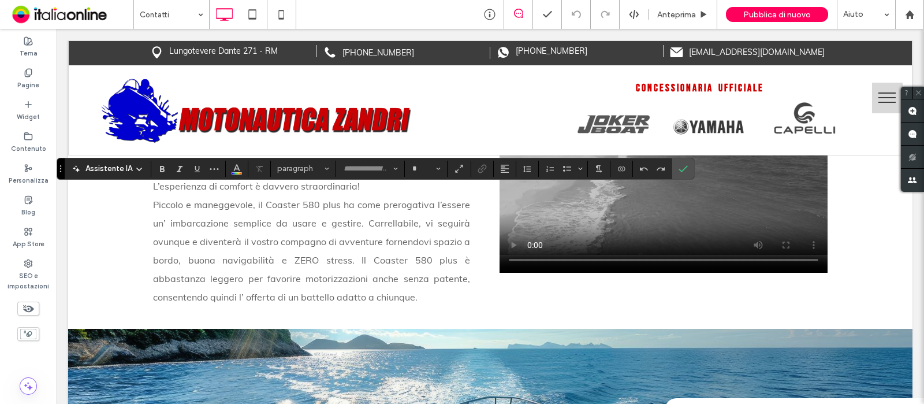
type input "****"
type input "**"
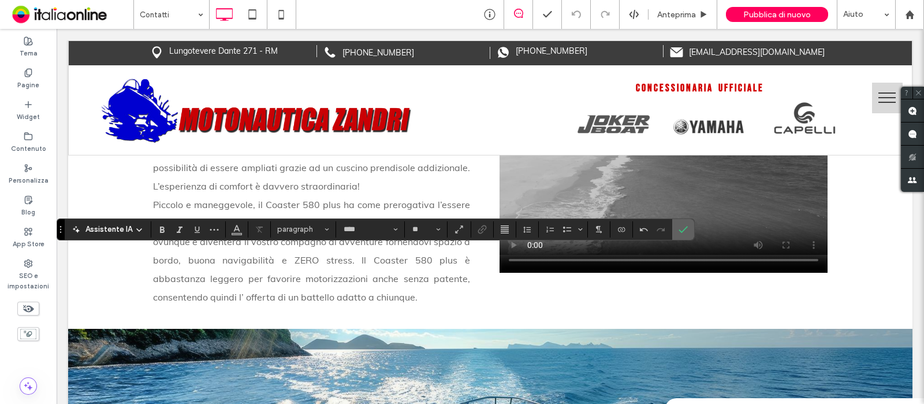
click at [690, 229] on section at bounding box center [683, 229] width 22 height 21
click at [684, 230] on icon "Conferma" at bounding box center [683, 229] width 9 height 9
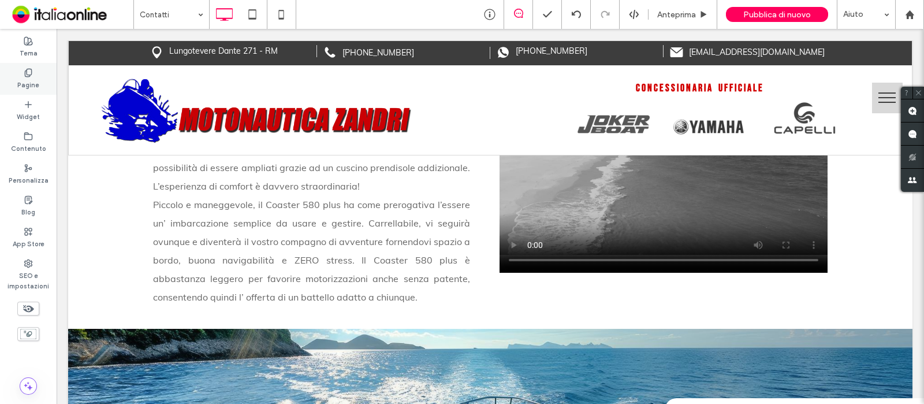
click at [26, 76] on icon at bounding box center [28, 72] width 9 height 9
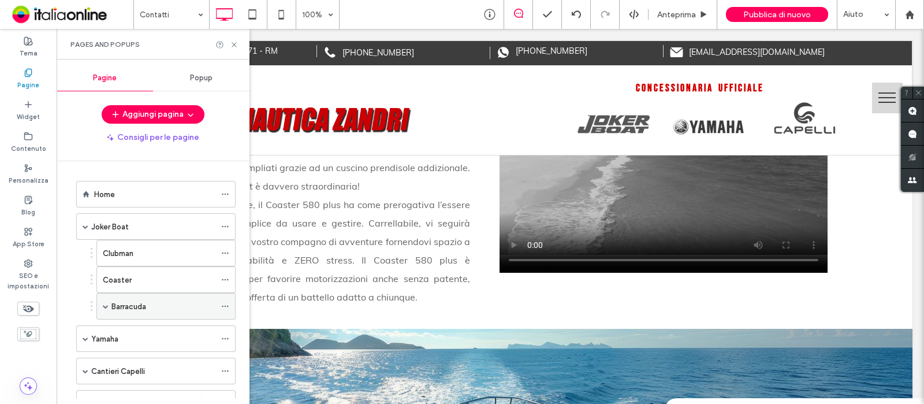
click at [107, 304] on span at bounding box center [106, 306] width 6 height 6
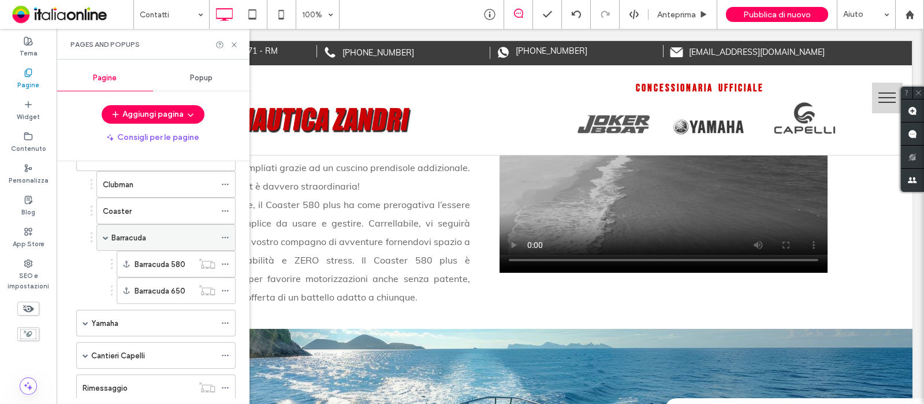
scroll to position [144, 0]
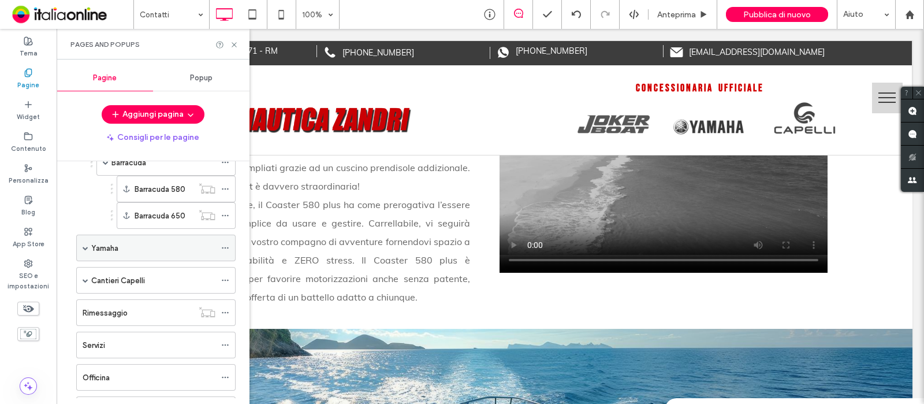
click at [87, 245] on span at bounding box center [86, 248] width 6 height 6
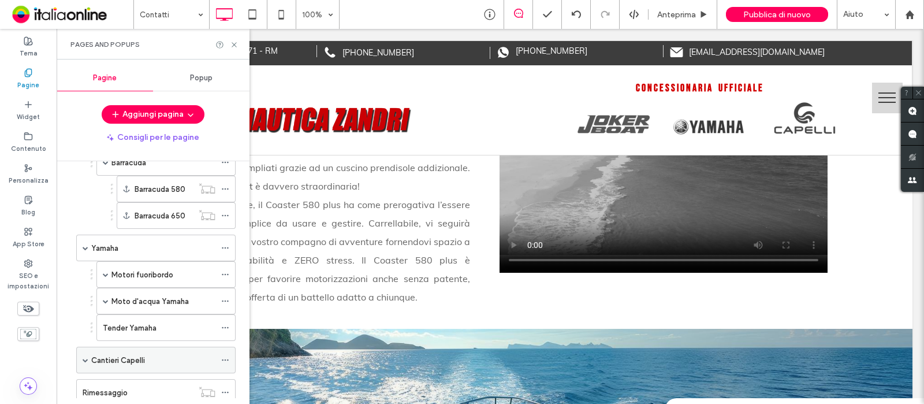
click at [87, 352] on span at bounding box center [86, 359] width 6 height 25
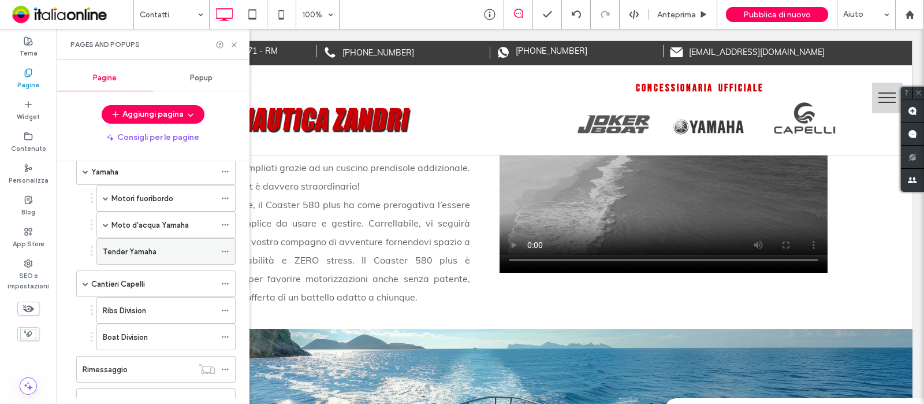
scroll to position [288, 0]
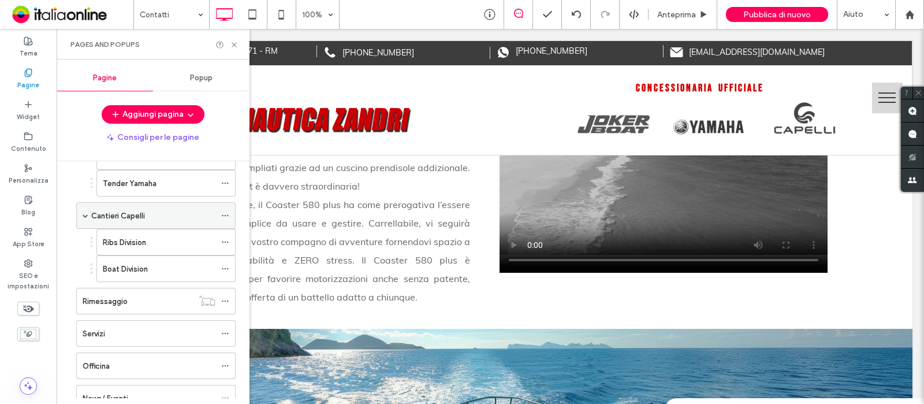
click at [135, 212] on label "Cantieri Capelli" at bounding box center [118, 216] width 54 height 20
click at [234, 42] on icon at bounding box center [234, 44] width 9 height 9
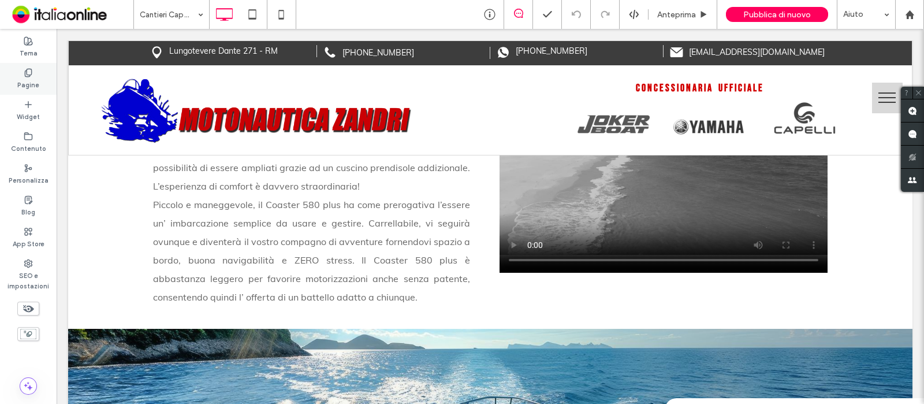
click at [34, 81] on label "Pagine" at bounding box center [28, 83] width 22 height 13
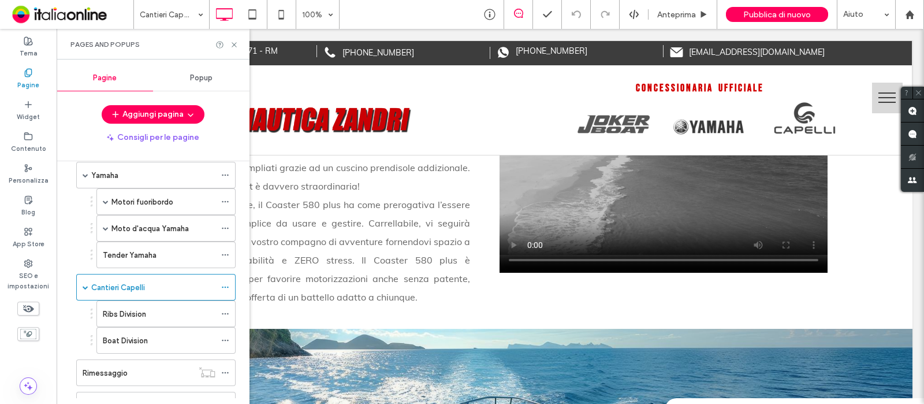
scroll to position [288, 0]
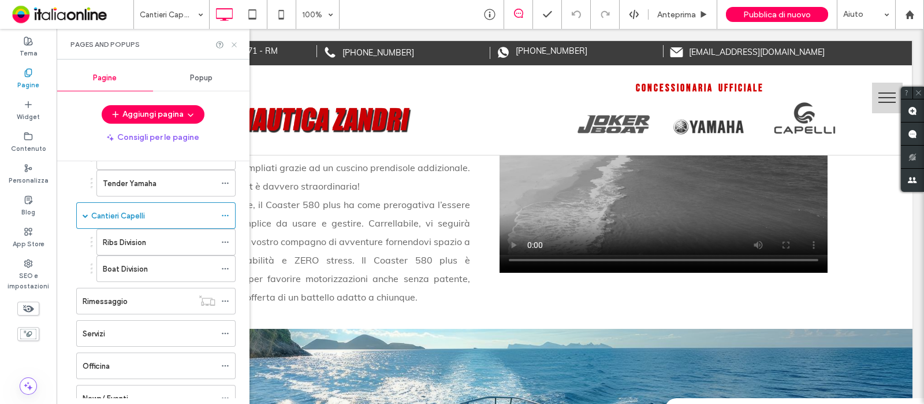
click at [236, 42] on icon at bounding box center [234, 44] width 9 height 9
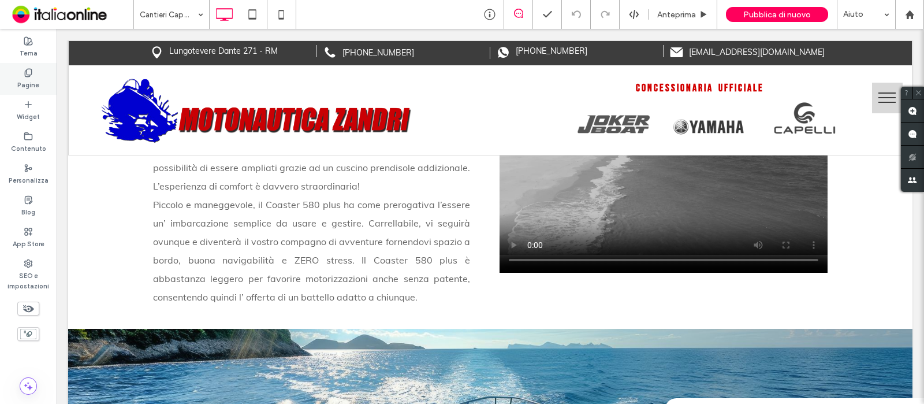
click at [30, 76] on icon at bounding box center [28, 72] width 9 height 9
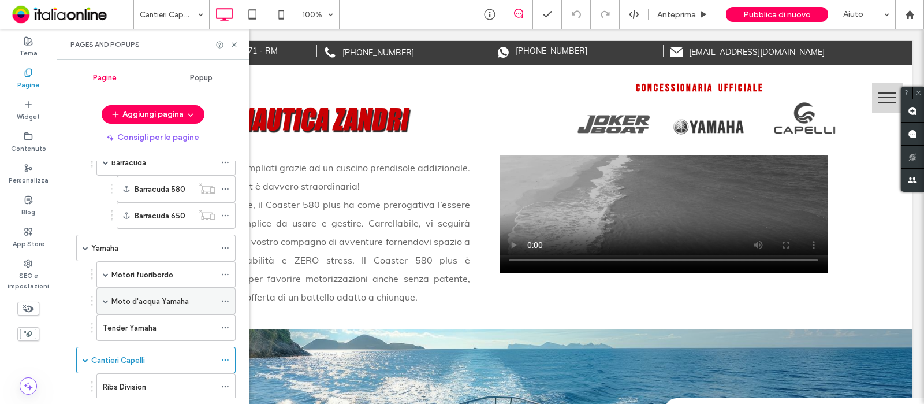
scroll to position [217, 0]
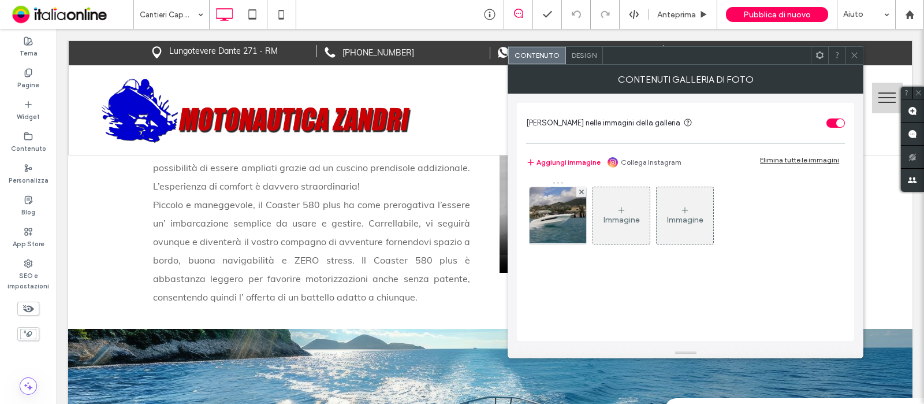
click at [540, 221] on img at bounding box center [558, 215] width 85 height 57
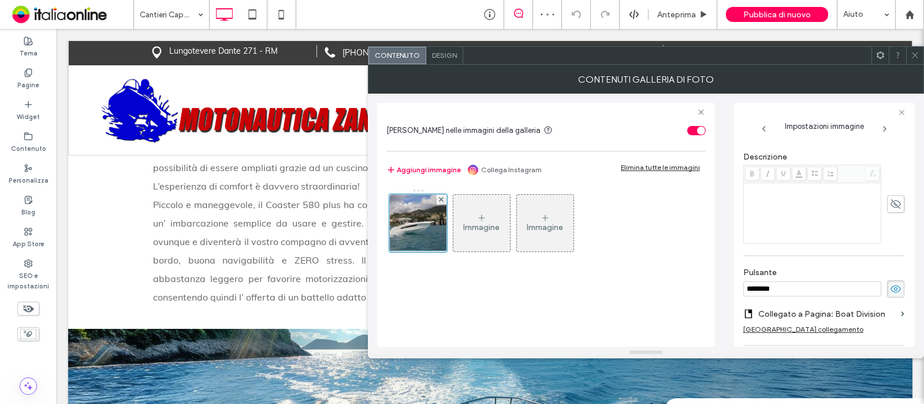
scroll to position [335, 0]
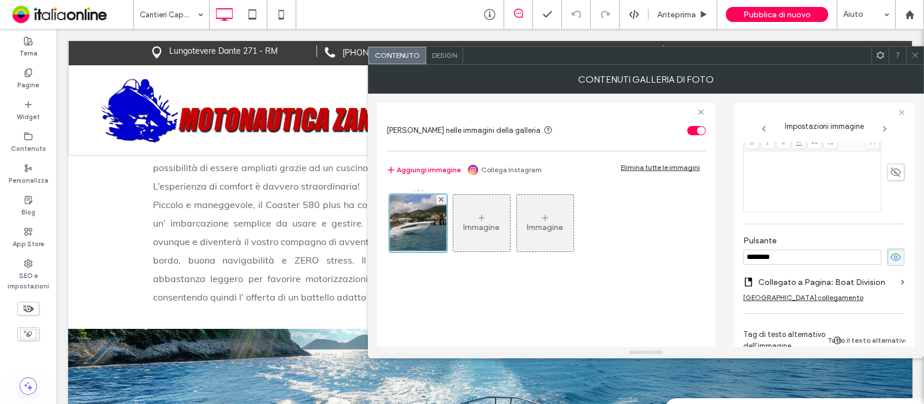
click at [911, 61] on span at bounding box center [915, 55] width 9 height 17
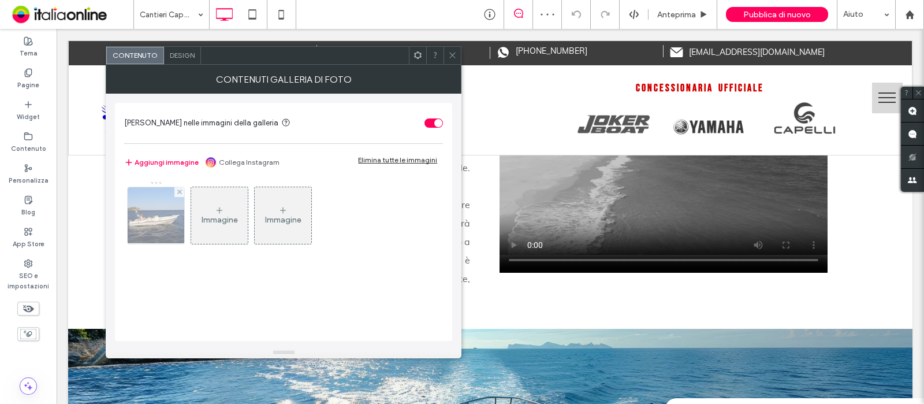
click at [155, 218] on img at bounding box center [156, 215] width 85 height 57
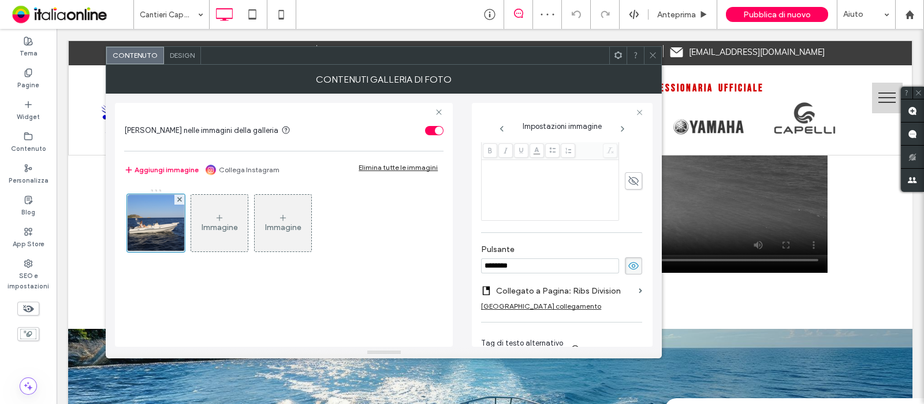
scroll to position [398, 0]
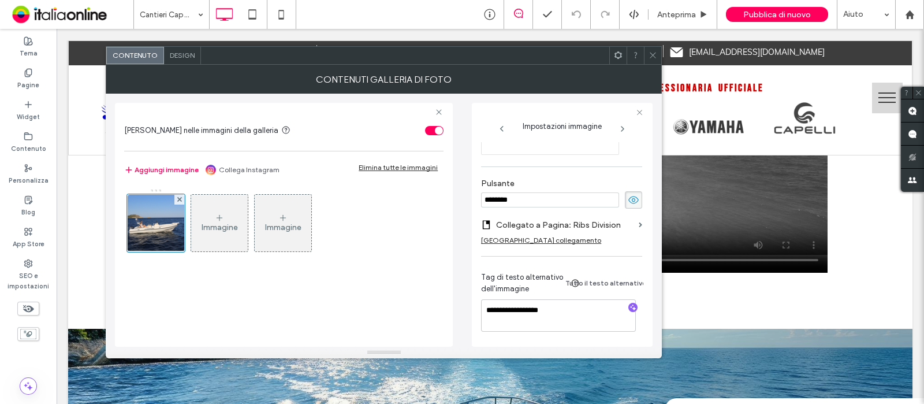
click at [653, 59] on icon at bounding box center [653, 55] width 9 height 9
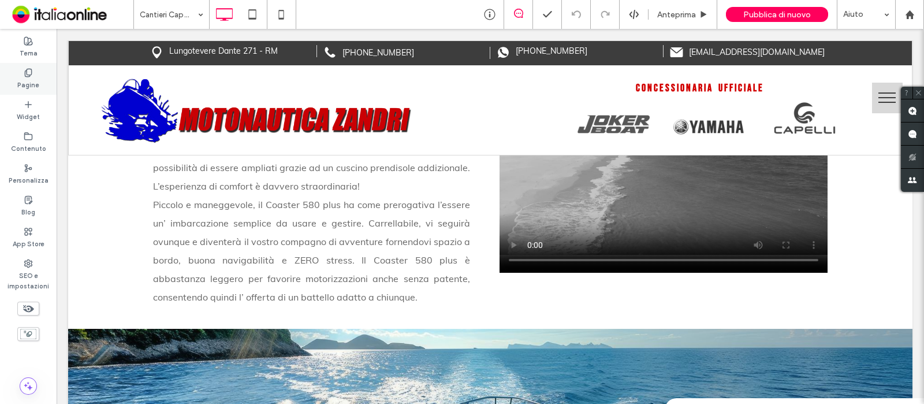
click at [24, 79] on label "Pagine" at bounding box center [28, 83] width 22 height 13
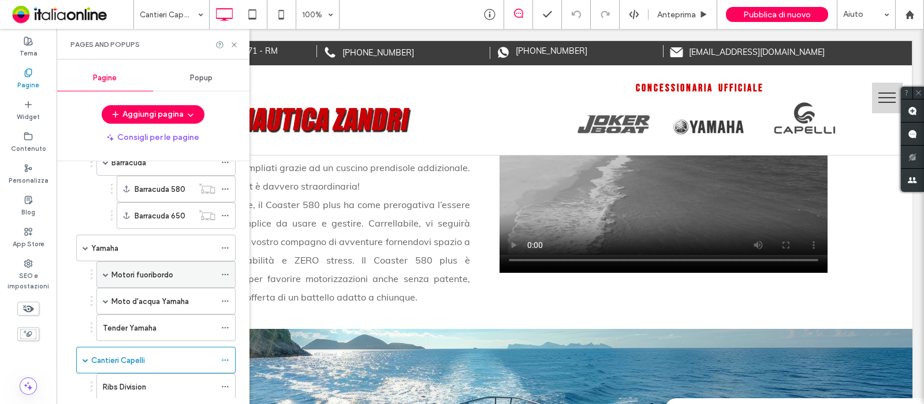
scroll to position [288, 0]
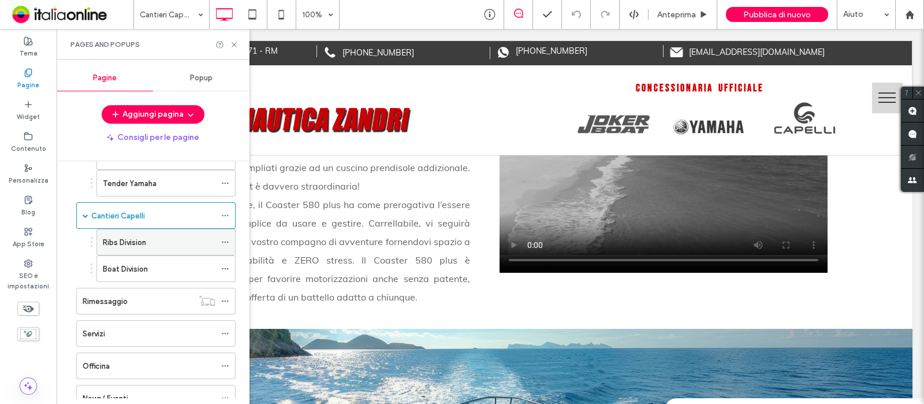
click at [145, 238] on label "Ribs Division" at bounding box center [124, 242] width 43 height 20
click at [234, 48] on icon at bounding box center [234, 44] width 9 height 9
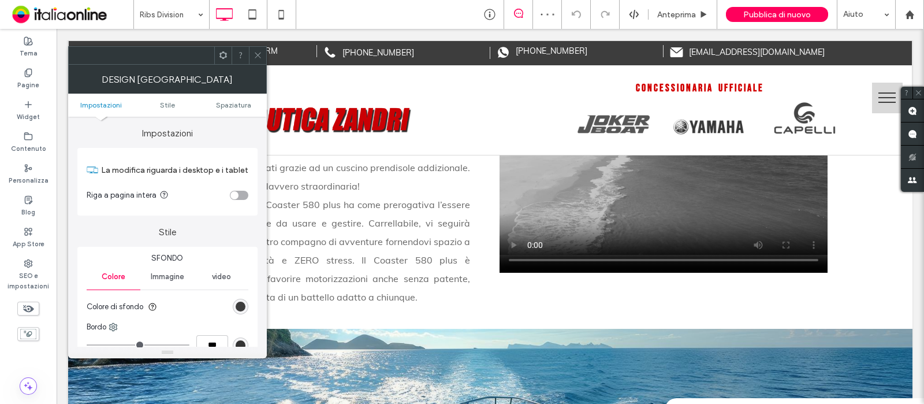
select select
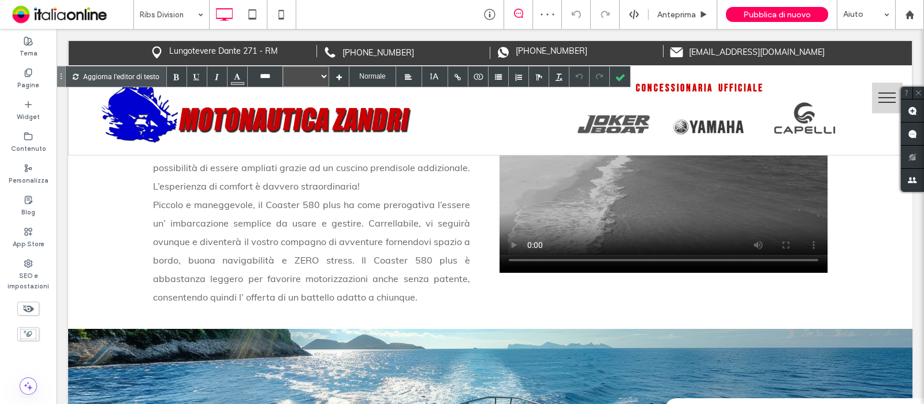
type input "****"
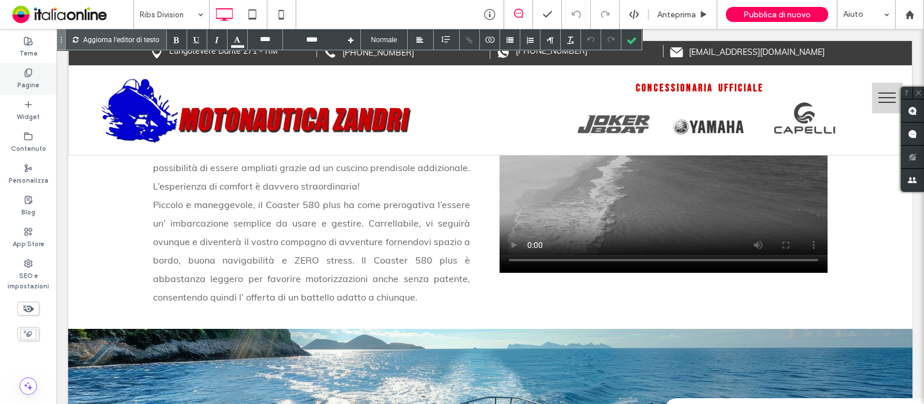
click at [29, 77] on label "Pagine" at bounding box center [28, 83] width 22 height 13
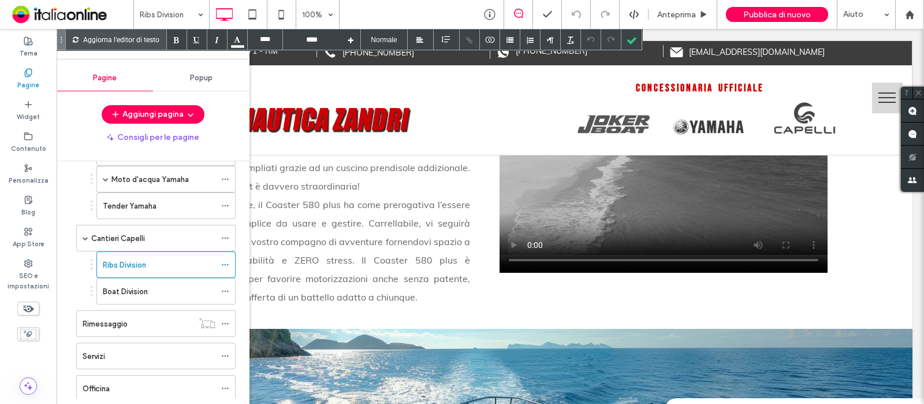
scroll to position [288, 0]
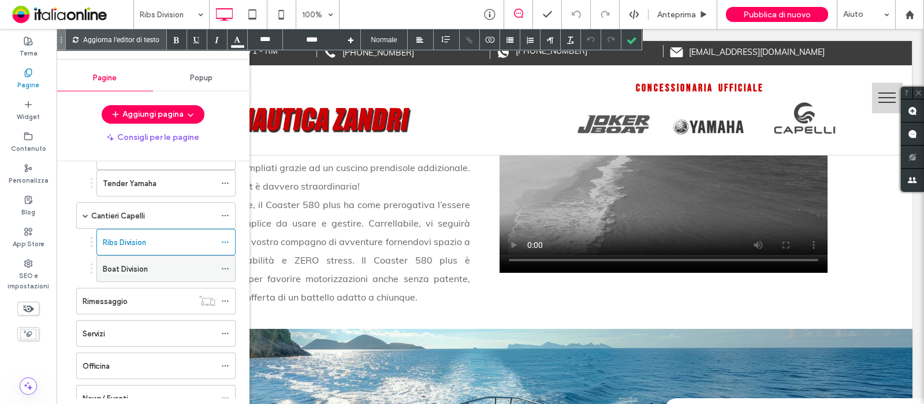
click at [145, 269] on label "Boat Division" at bounding box center [125, 269] width 45 height 20
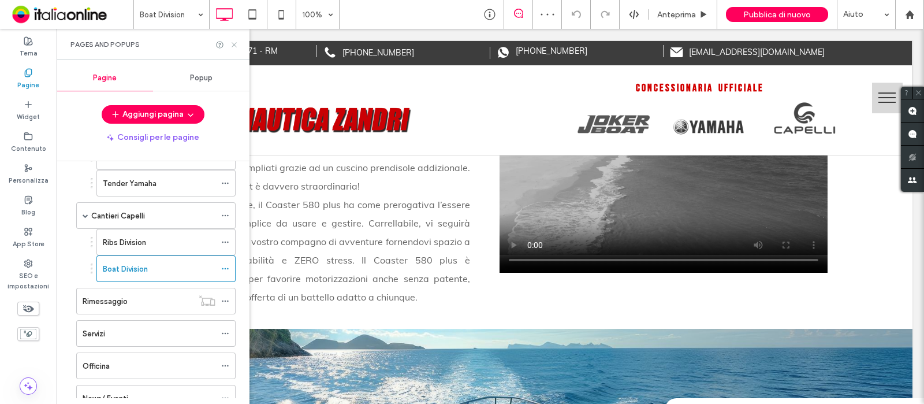
click at [233, 44] on icon at bounding box center [234, 44] width 9 height 9
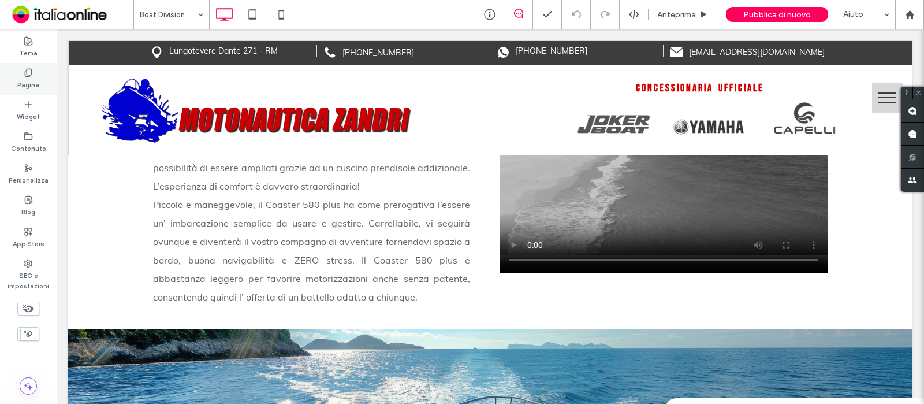
click at [38, 81] on div "Pagine" at bounding box center [28, 79] width 57 height 32
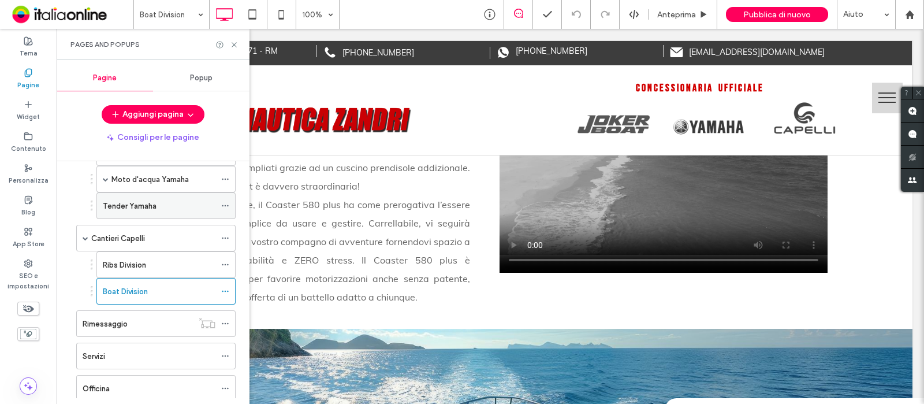
scroll to position [288, 0]
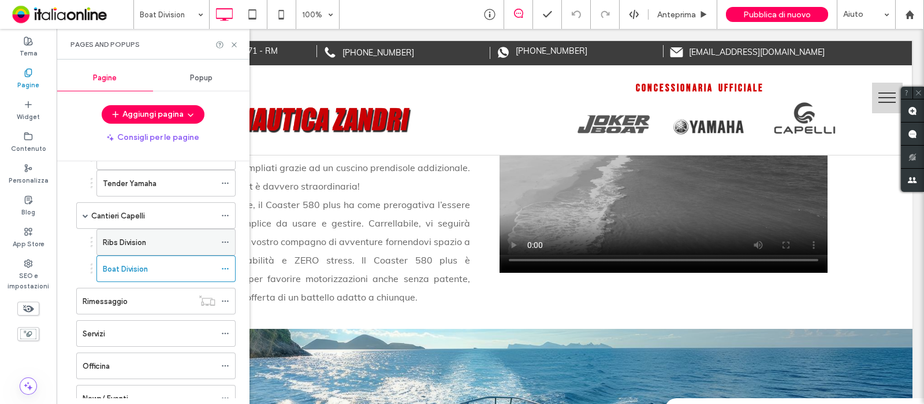
click at [133, 239] on label "Ribs Division" at bounding box center [124, 242] width 43 height 20
click at [236, 41] on icon at bounding box center [234, 44] width 9 height 9
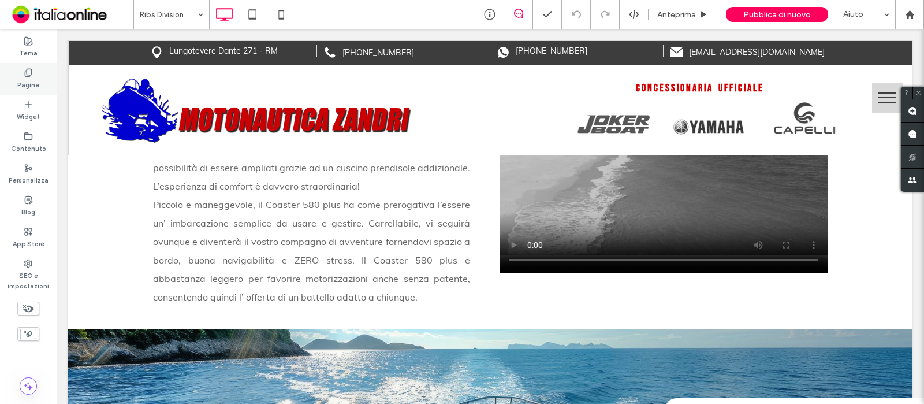
click at [27, 84] on label "Pagine" at bounding box center [28, 83] width 22 height 13
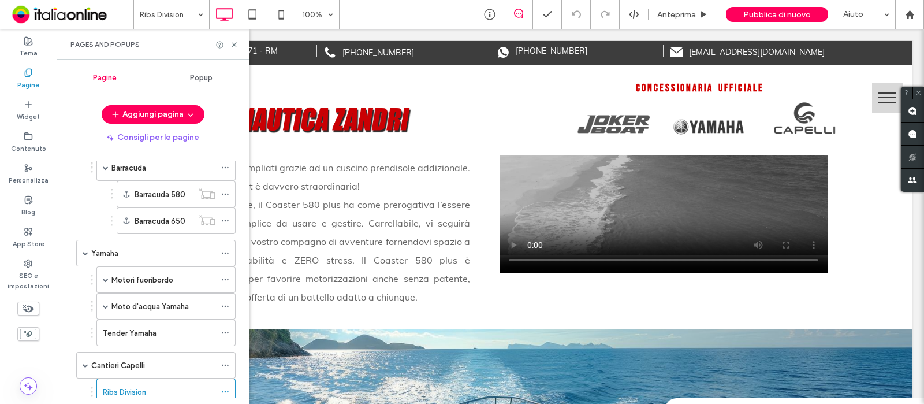
scroll to position [144, 0]
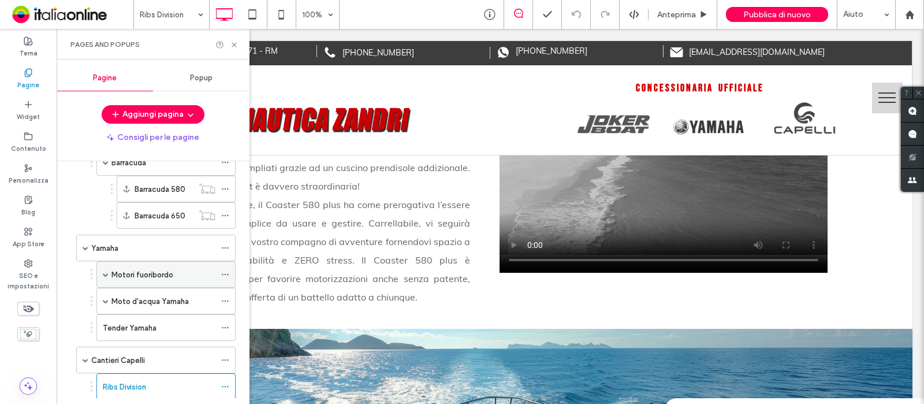
click at [121, 264] on div "Motori fuoribordo" at bounding box center [163, 274] width 104 height 25
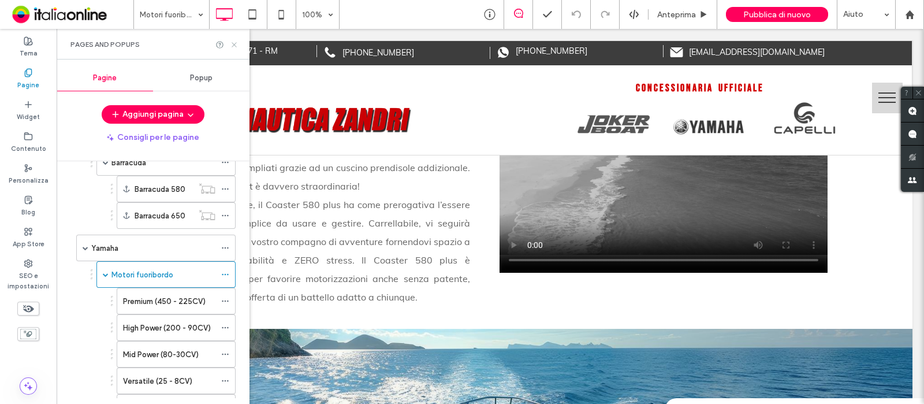
click at [237, 47] on icon at bounding box center [234, 44] width 9 height 9
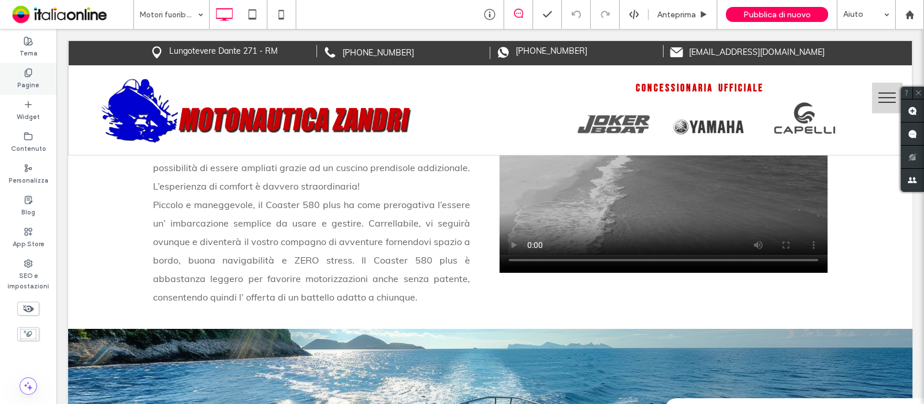
click at [22, 76] on div "Pagine" at bounding box center [28, 79] width 57 height 32
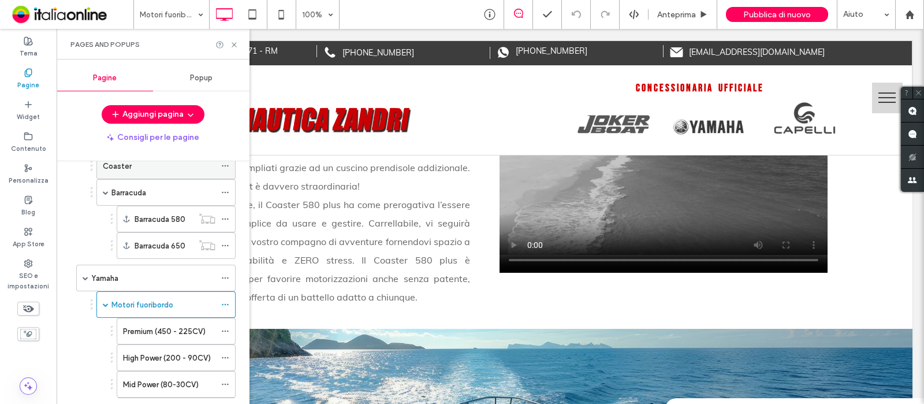
scroll to position [144, 0]
